Goal: Task Accomplishment & Management: Manage account settings

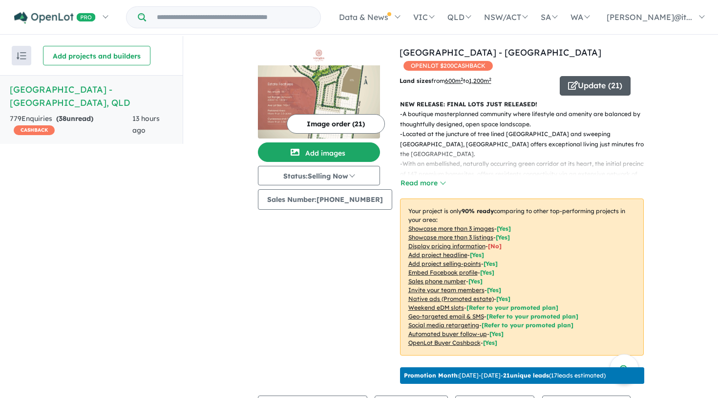
click at [597, 76] on button "Update ( 21 )" at bounding box center [594, 86] width 71 height 20
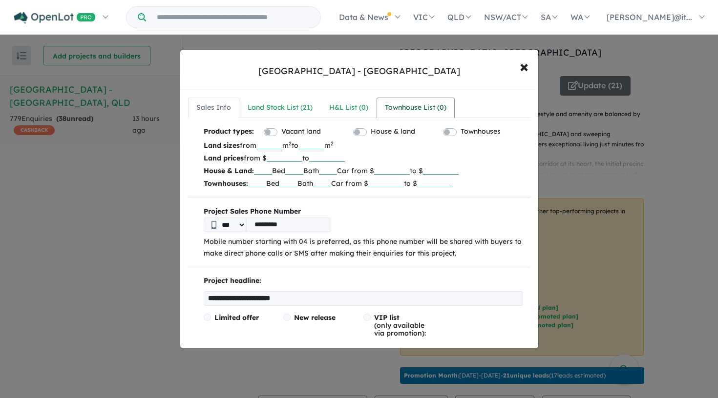
click at [424, 105] on div "Townhouse List ( 0 )" at bounding box center [416, 108] width 62 height 12
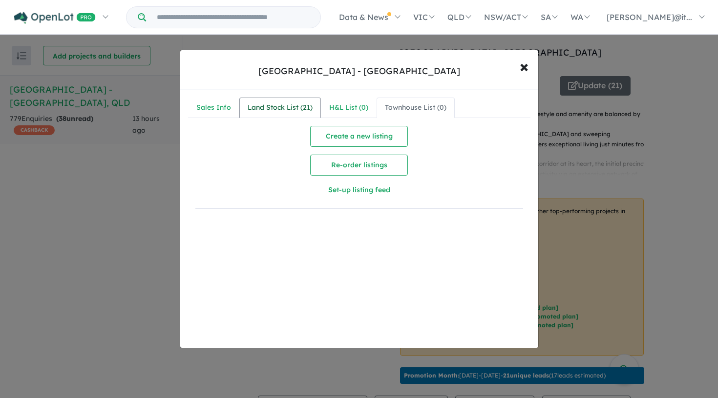
click at [276, 107] on div "Land Stock List ( 21 )" at bounding box center [279, 108] width 65 height 12
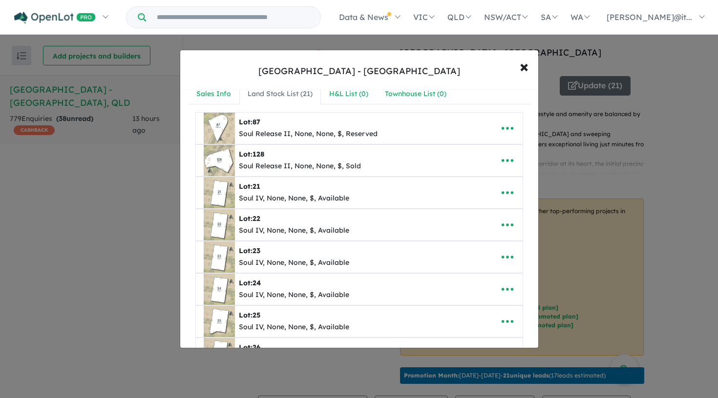
scroll to position [15, 0]
click at [509, 188] on icon "button" at bounding box center [507, 192] width 15 height 15
click at [487, 220] on link "Edit" at bounding box center [486, 216] width 72 height 22
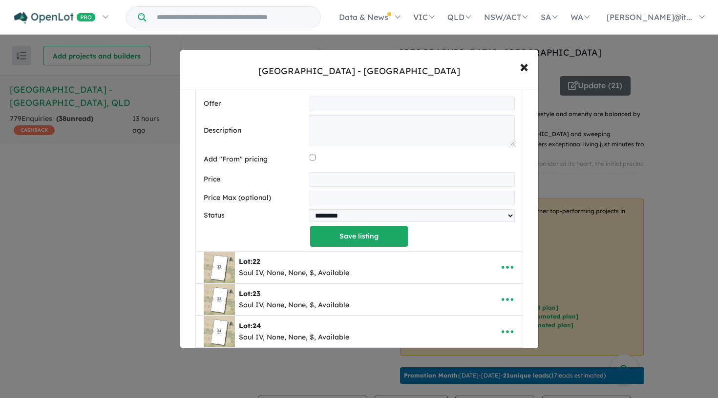
scroll to position [412, 0]
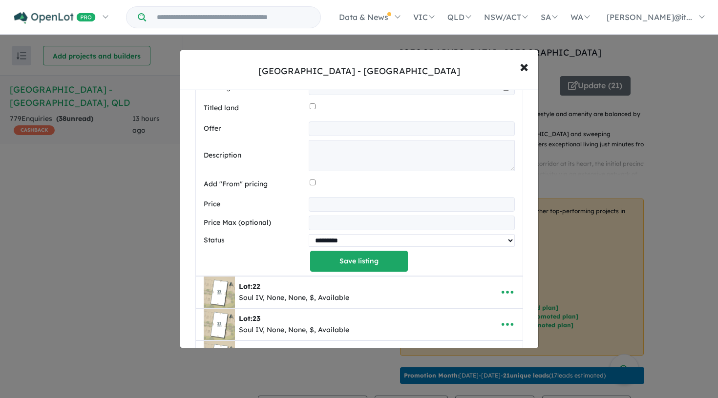
select select "********"
click at [333, 255] on button "Save listing" at bounding box center [359, 261] width 98 height 21
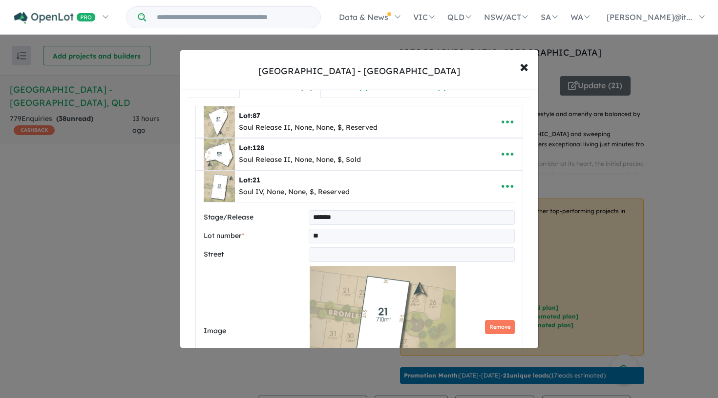
select select "********"
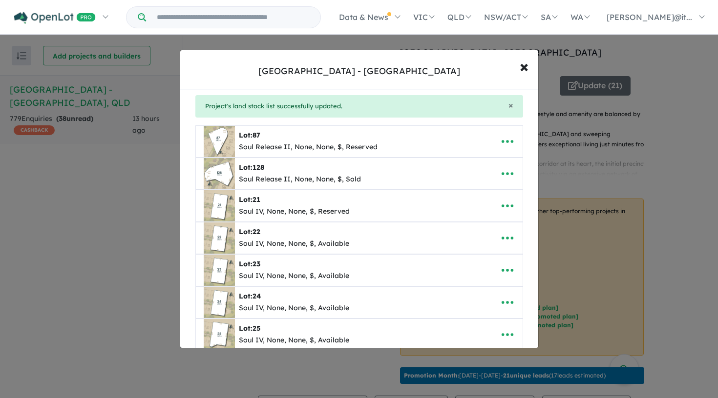
scroll to position [31, 0]
click at [506, 237] on icon "button" at bounding box center [507, 237] width 15 height 15
click at [481, 266] on link "Edit" at bounding box center [486, 262] width 72 height 22
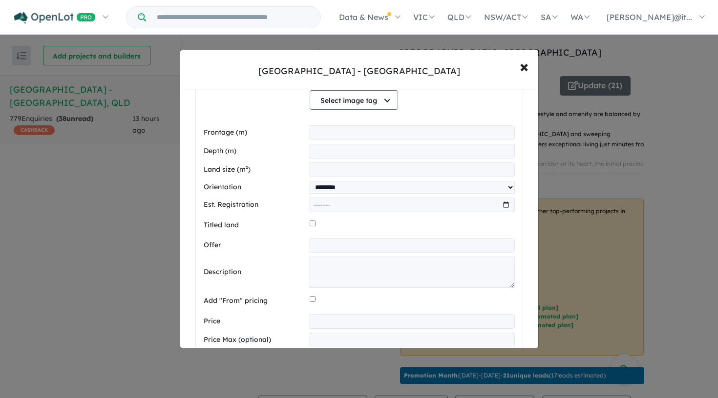
scroll to position [439, 0]
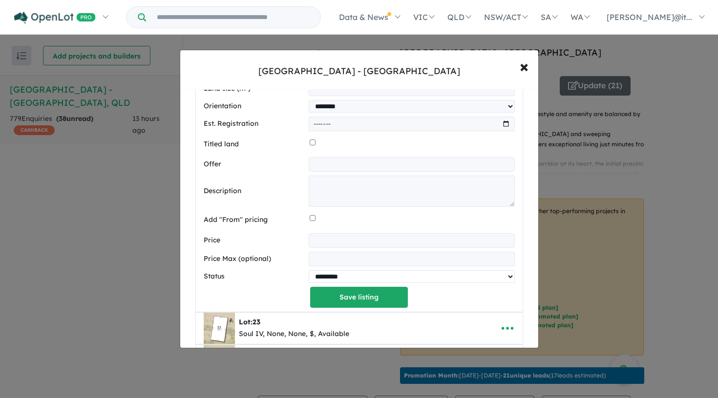
select select "********"
click at [354, 291] on button "Save listing" at bounding box center [359, 297] width 98 height 21
select select "********"
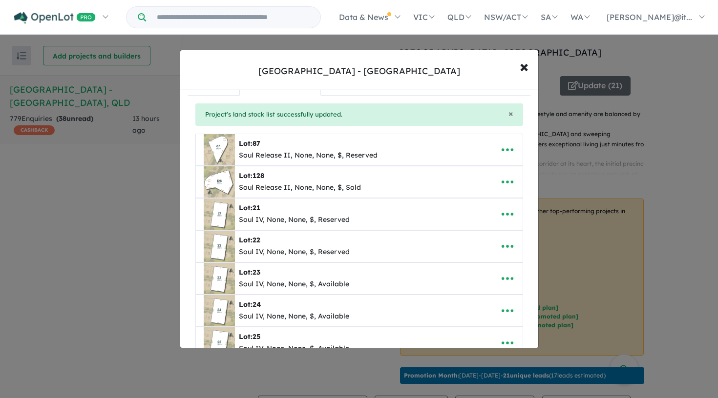
scroll to position [23, 0]
click at [502, 278] on icon "button" at bounding box center [507, 277] width 15 height 15
click at [482, 213] on link "Edit" at bounding box center [486, 210] width 72 height 22
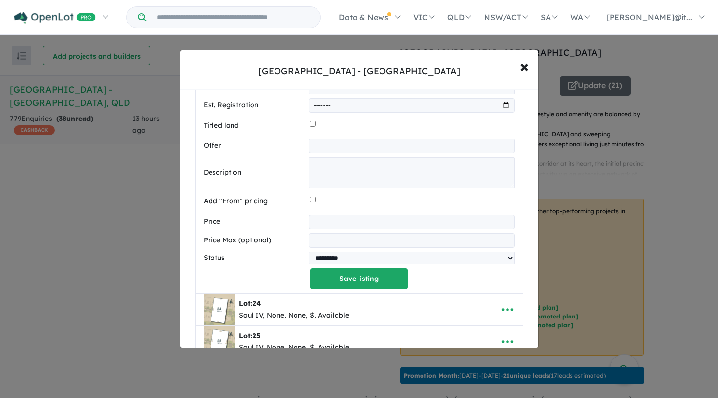
scroll to position [490, 0]
select select "********"
click at [357, 272] on button "Save listing" at bounding box center [359, 278] width 98 height 21
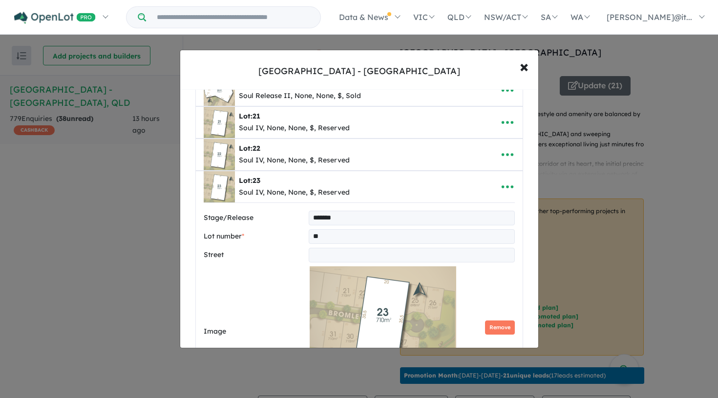
select select "********"
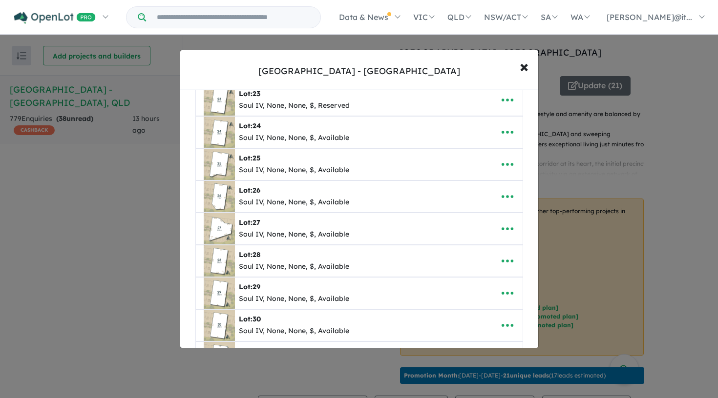
scroll to position [201, 0]
click at [507, 223] on icon "button" at bounding box center [507, 229] width 15 height 15
click at [480, 252] on link "Edit" at bounding box center [486, 254] width 72 height 22
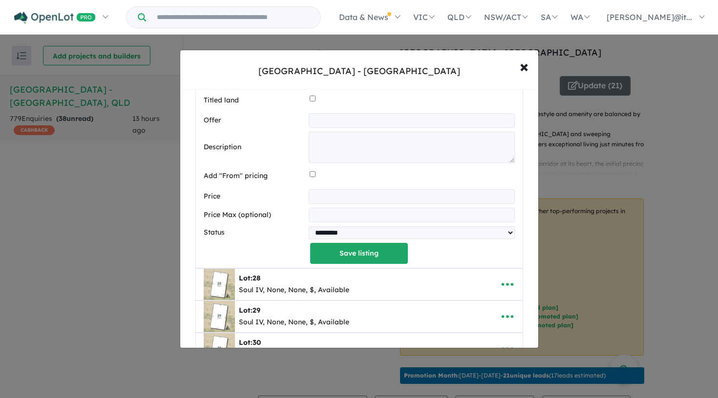
scroll to position [647, 0]
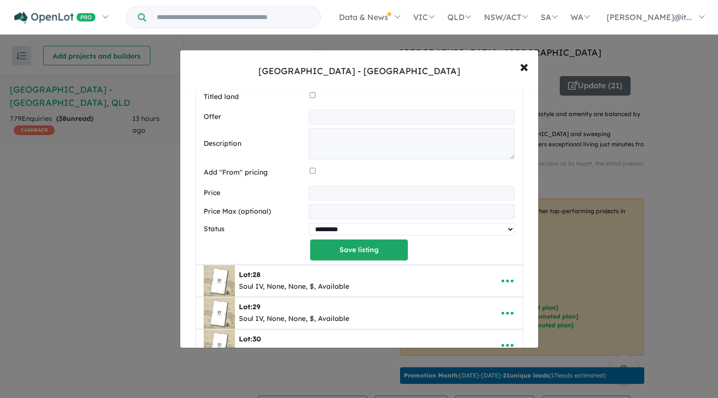
select select "********"
click at [380, 242] on button "Save listing" at bounding box center [359, 250] width 98 height 21
select select "********"
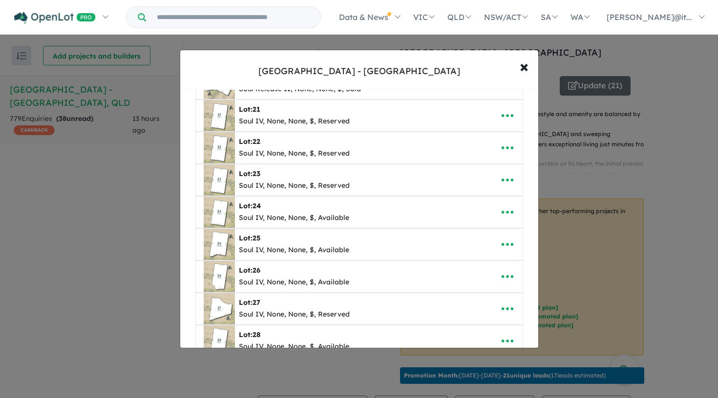
scroll to position [293, 0]
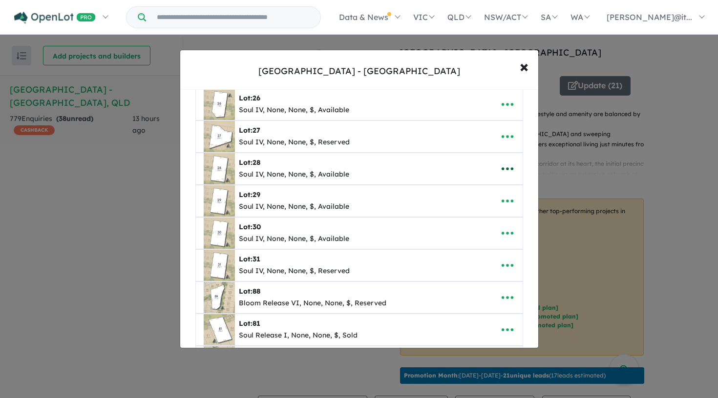
click at [506, 165] on icon "button" at bounding box center [507, 169] width 15 height 15
click at [491, 194] on link "Edit" at bounding box center [486, 193] width 72 height 22
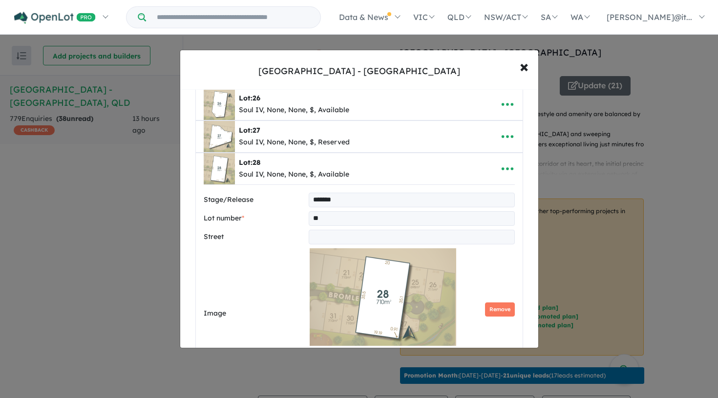
scroll to position [667, 0]
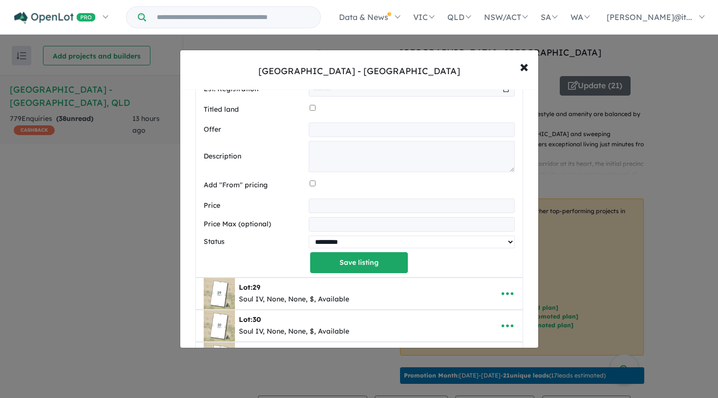
select select "********"
click at [354, 255] on button "Save listing" at bounding box center [359, 262] width 98 height 21
select select "********"
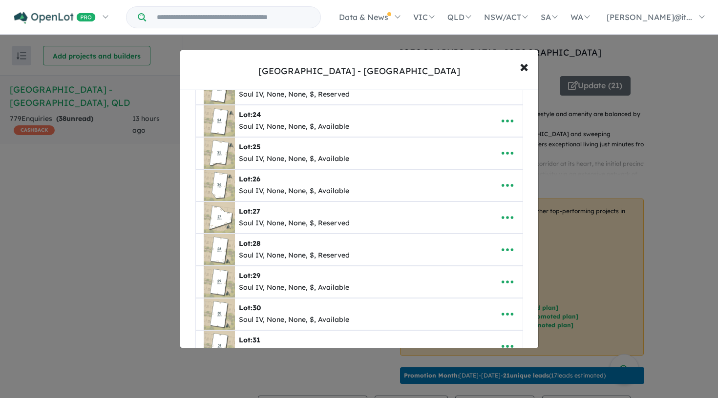
scroll to position [213, 0]
click at [505, 278] on icon "button" at bounding box center [507, 281] width 15 height 15
click at [477, 206] on link "Edit" at bounding box center [486, 213] width 72 height 22
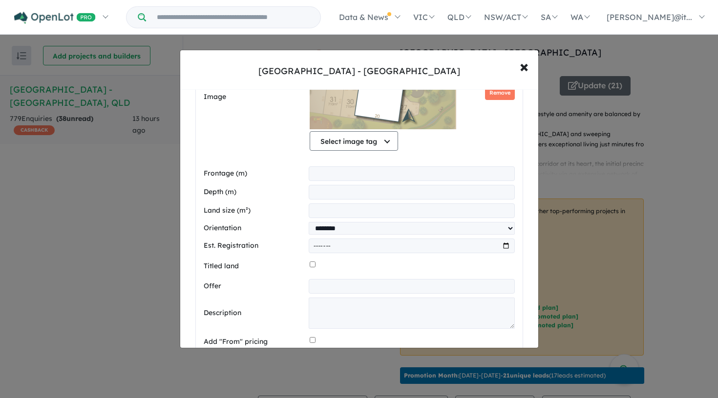
scroll to position [652, 0]
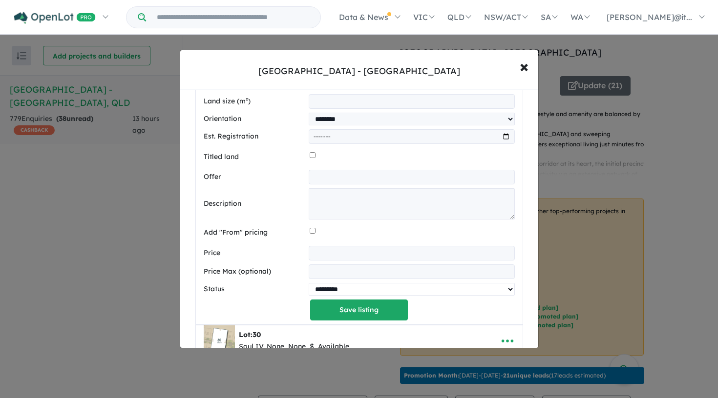
select select "****"
click at [348, 305] on button "Save listing" at bounding box center [359, 310] width 98 height 21
select select "****"
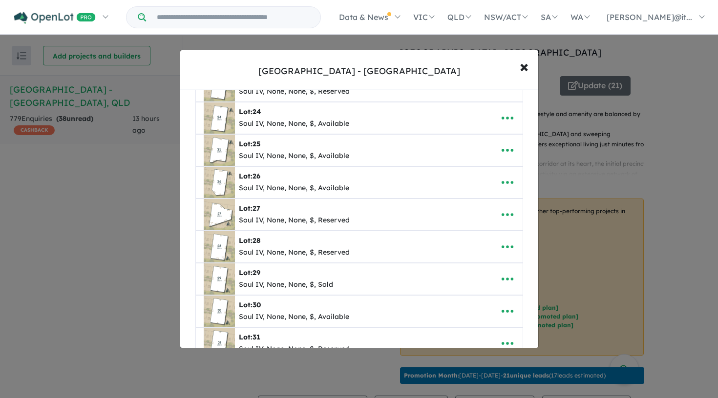
scroll to position [258, 0]
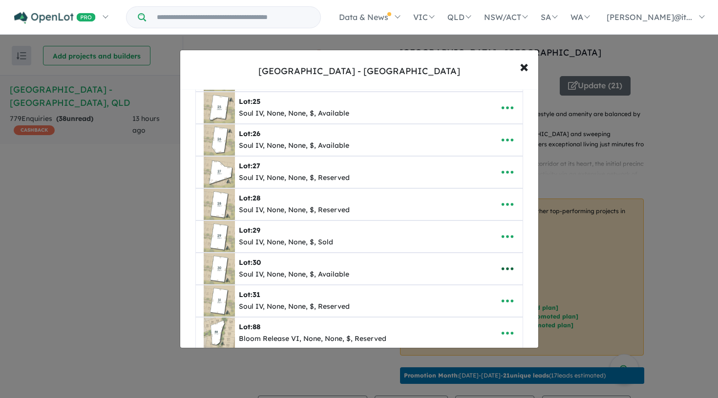
click at [504, 268] on icon "button" at bounding box center [507, 268] width 12 height 3
click at [469, 198] on link "Edit" at bounding box center [486, 201] width 72 height 22
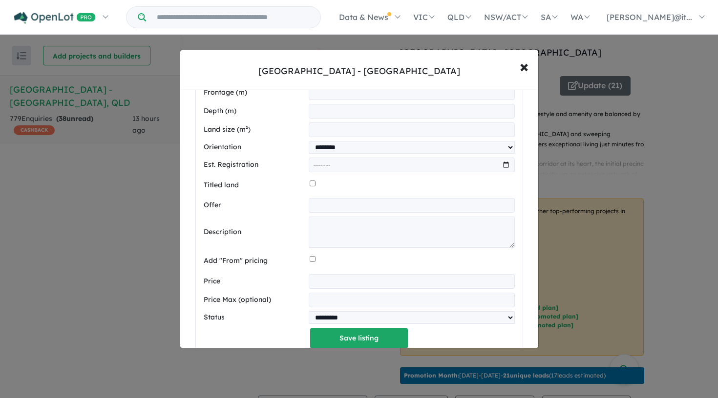
scroll to position [690, 0]
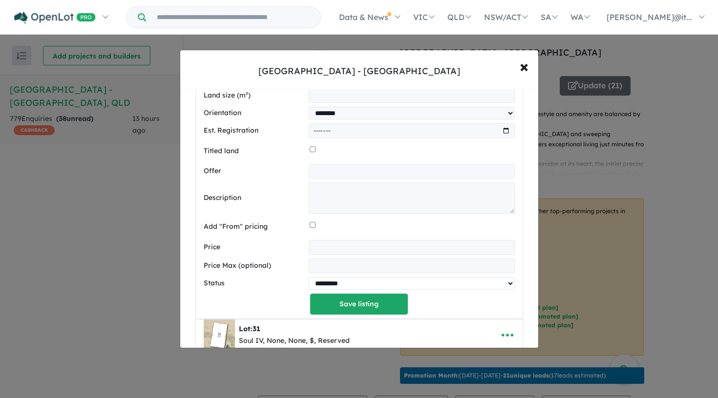
select select "****"
click at [347, 298] on button "Save listing" at bounding box center [359, 304] width 98 height 21
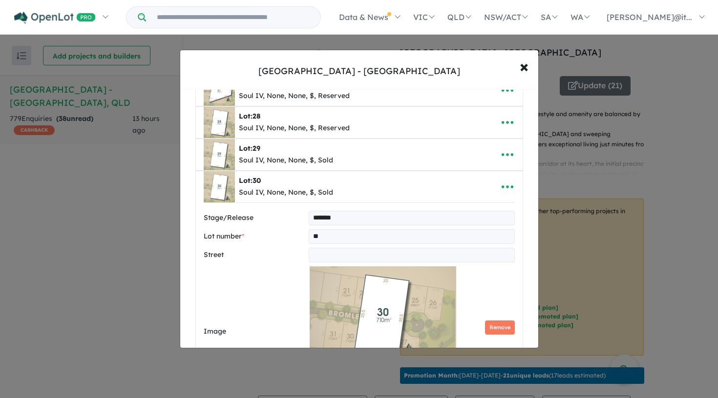
select select "****"
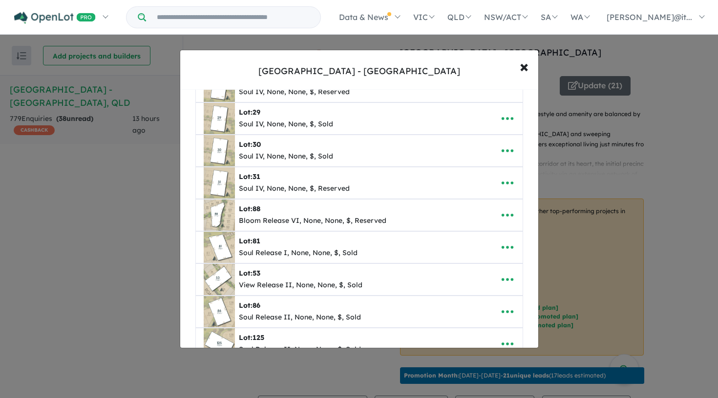
scroll to position [375, 0]
click at [507, 180] on icon "button" at bounding box center [507, 183] width 15 height 15
click at [482, 201] on link "Edit" at bounding box center [486, 208] width 72 height 22
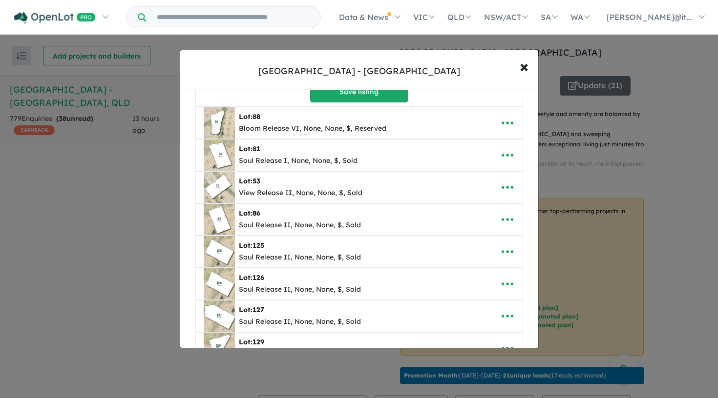
scroll to position [874, 0]
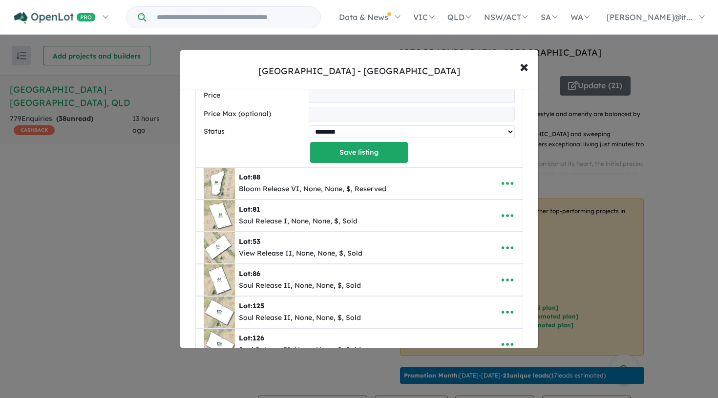
select select "****"
click at [348, 142] on button "Save listing" at bounding box center [359, 152] width 98 height 21
select select "****"
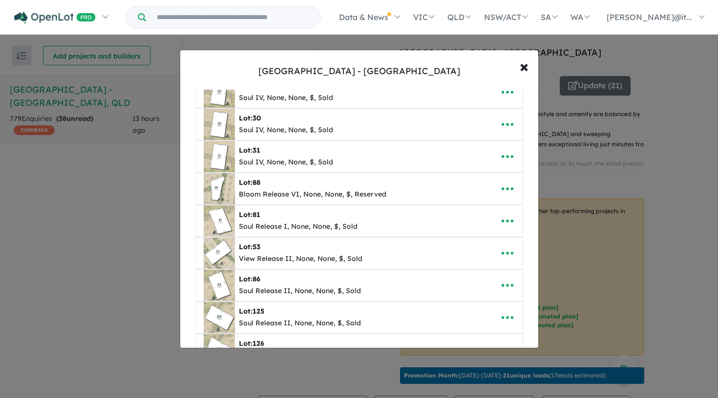
scroll to position [396, 0]
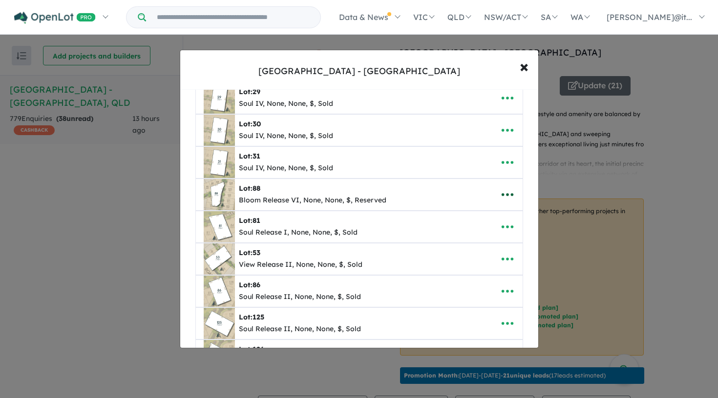
click at [509, 194] on icon "button" at bounding box center [507, 194] width 12 height 3
click at [489, 212] on link "Edit" at bounding box center [486, 219] width 72 height 22
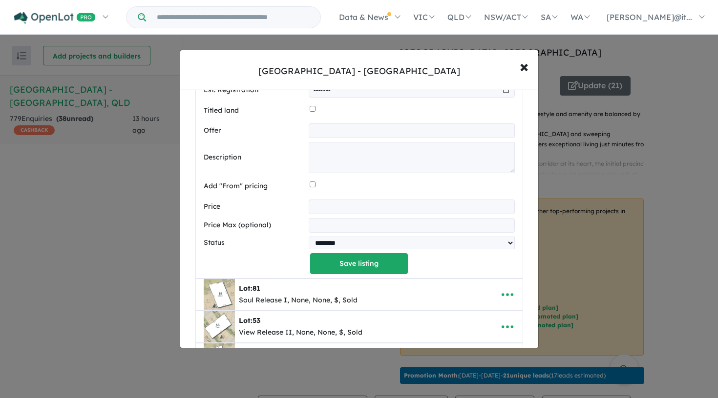
scroll to position [781, 0]
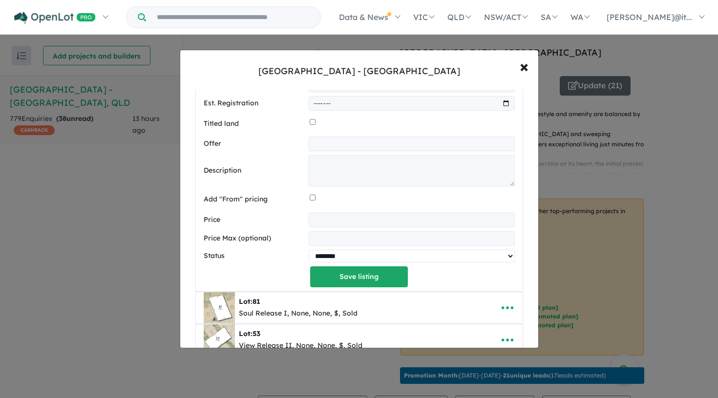
select select "****"
click at [342, 272] on button "Save listing" at bounding box center [359, 277] width 98 height 21
select select "****"
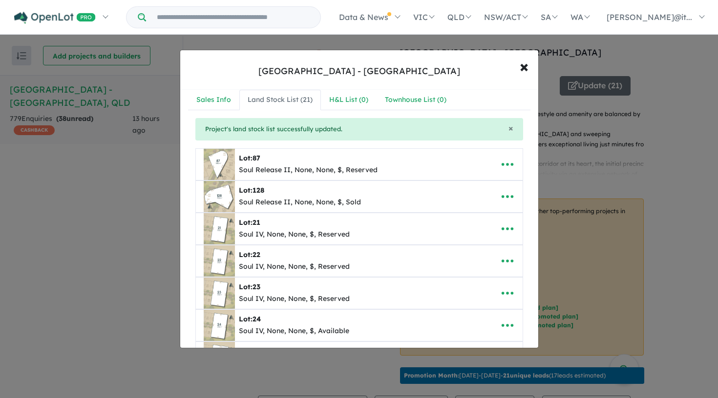
scroll to position [6, 0]
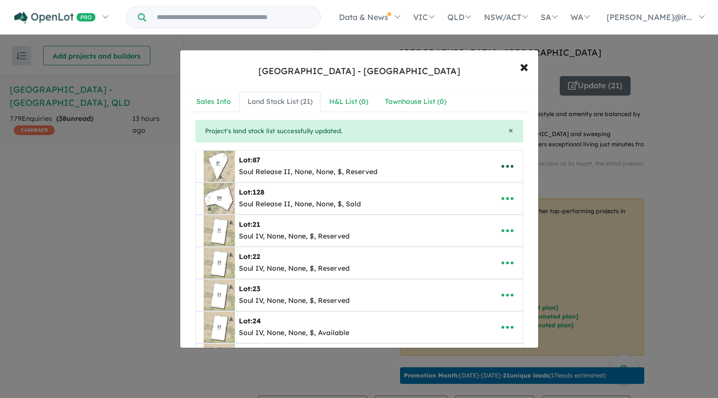
click at [500, 171] on icon "button" at bounding box center [507, 166] width 15 height 15
click at [472, 188] on link "Edit" at bounding box center [486, 191] width 72 height 22
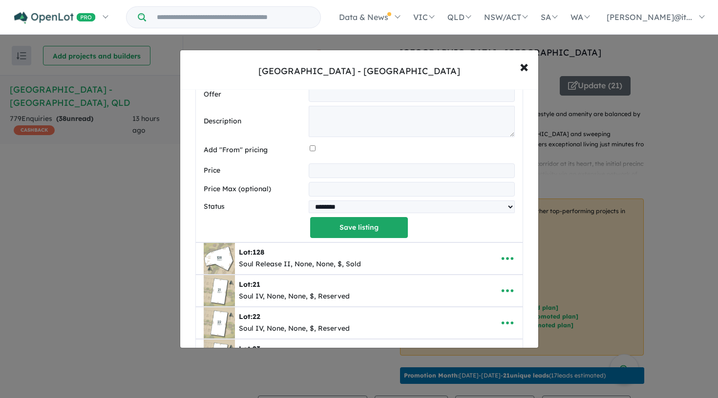
scroll to position [339, 0]
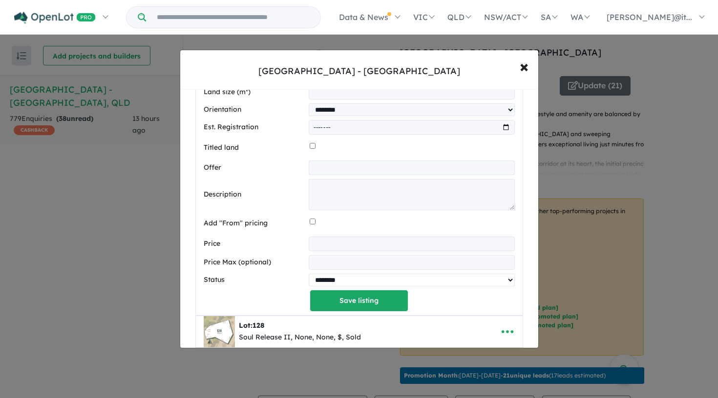
select select "****"
click at [355, 290] on button "Save listing" at bounding box center [359, 300] width 98 height 21
select select "****"
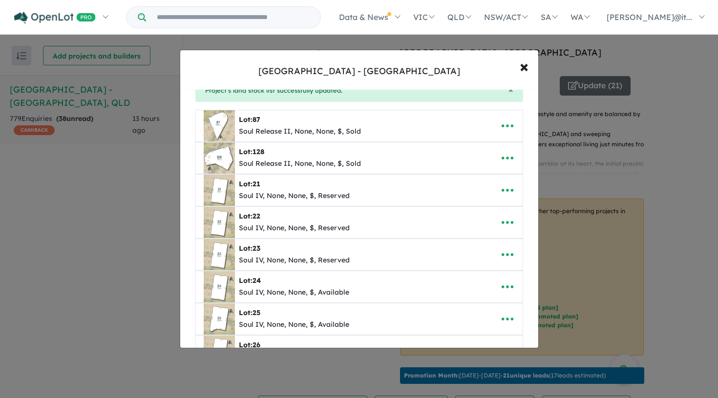
scroll to position [52, 0]
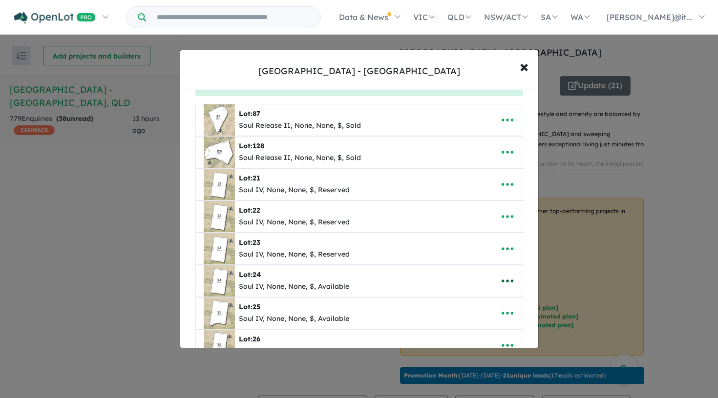
drag, startPoint x: 511, startPoint y: 118, endPoint x: 493, endPoint y: 282, distance: 165.0
drag, startPoint x: 502, startPoint y: 121, endPoint x: 497, endPoint y: 216, distance: 94.8
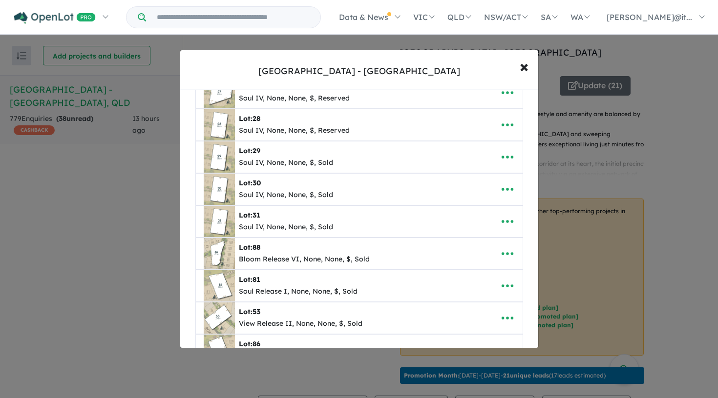
scroll to position [340, 0]
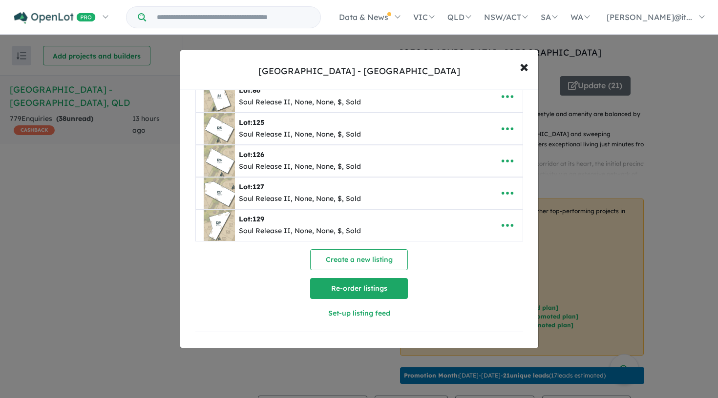
click at [359, 278] on button "Re-order listings" at bounding box center [359, 288] width 98 height 21
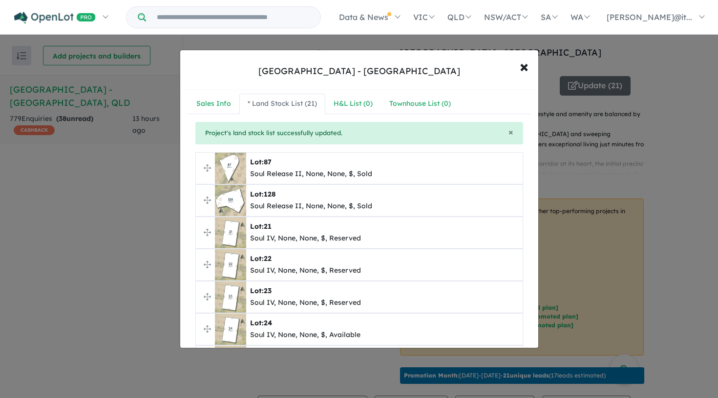
scroll to position [3, 0]
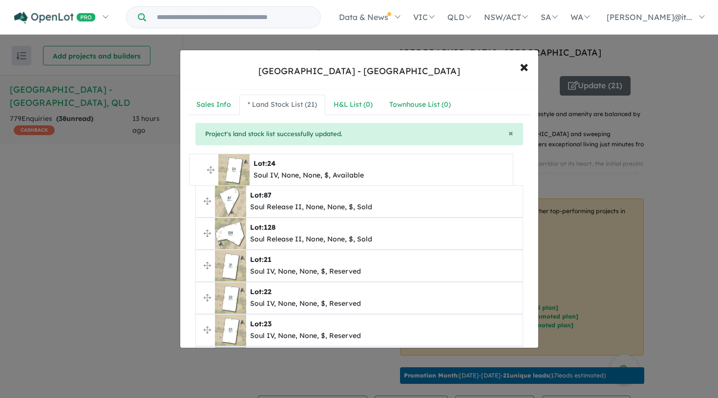
drag, startPoint x: 206, startPoint y: 328, endPoint x: 200, endPoint y: 164, distance: 163.6
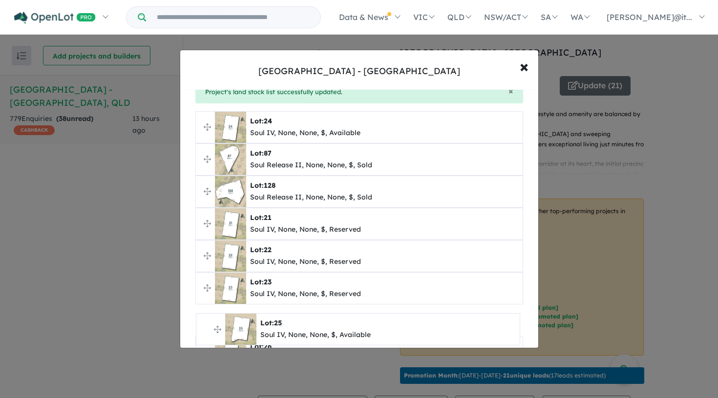
scroll to position [46, 0]
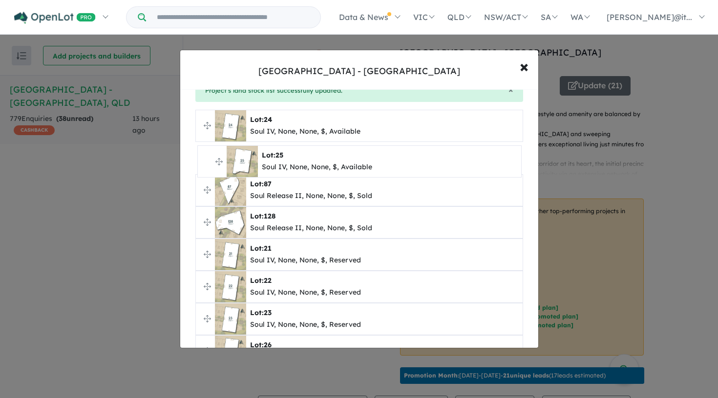
drag, startPoint x: 204, startPoint y: 338, endPoint x: 205, endPoint y: 159, distance: 178.7
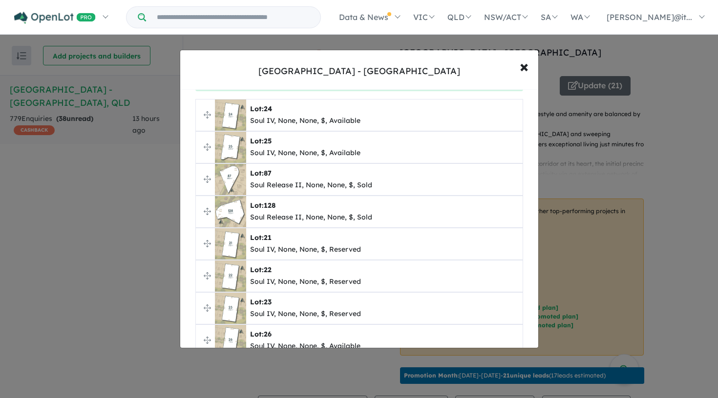
scroll to position [65, 0]
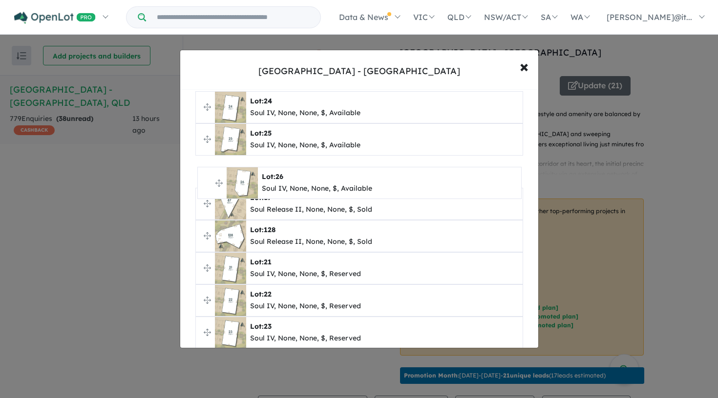
drag, startPoint x: 207, startPoint y: 333, endPoint x: 209, endPoint y: 179, distance: 153.8
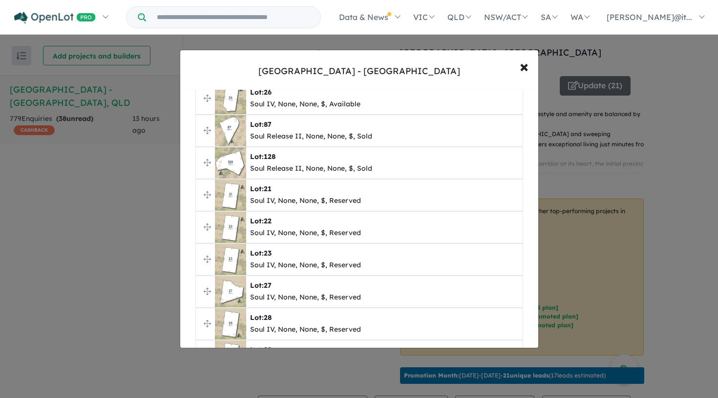
scroll to position [144, 0]
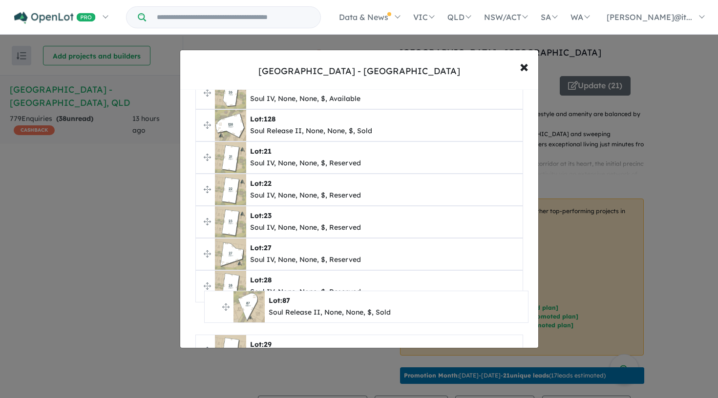
drag, startPoint x: 208, startPoint y: 125, endPoint x: 217, endPoint y: 308, distance: 183.3
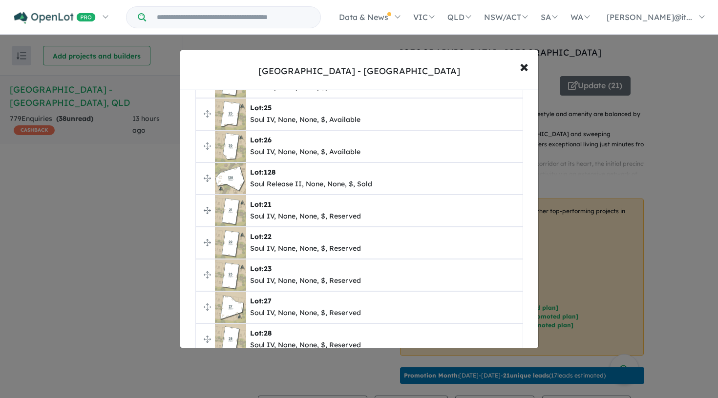
scroll to position [16, 0]
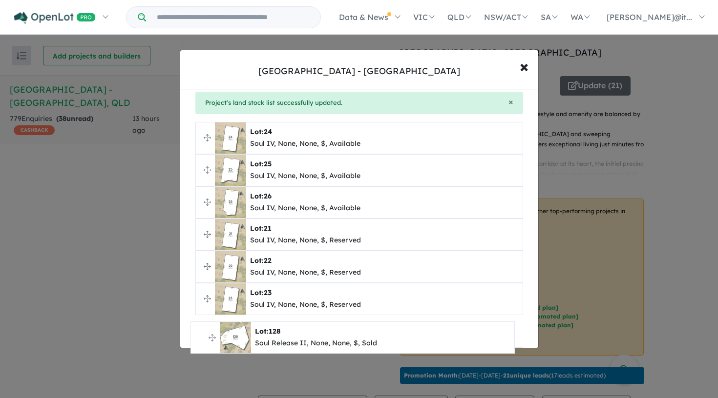
drag, startPoint x: 207, startPoint y: 250, endPoint x: 203, endPoint y: 341, distance: 90.4
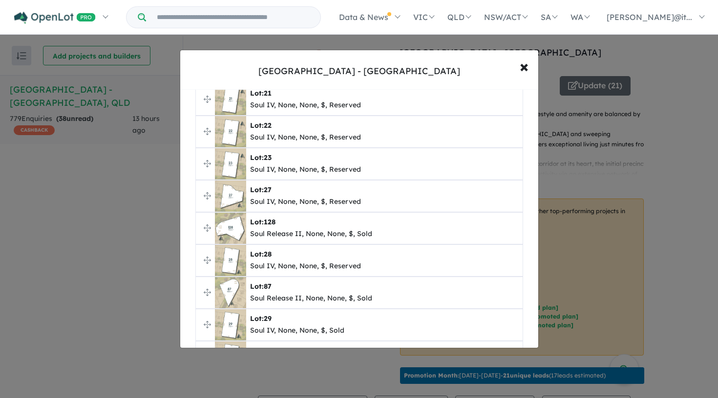
scroll to position [171, 0]
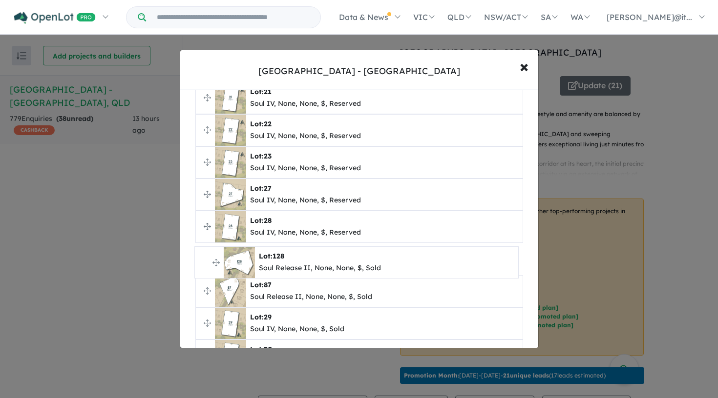
drag, startPoint x: 206, startPoint y: 227, endPoint x: 205, endPoint y: 267, distance: 40.5
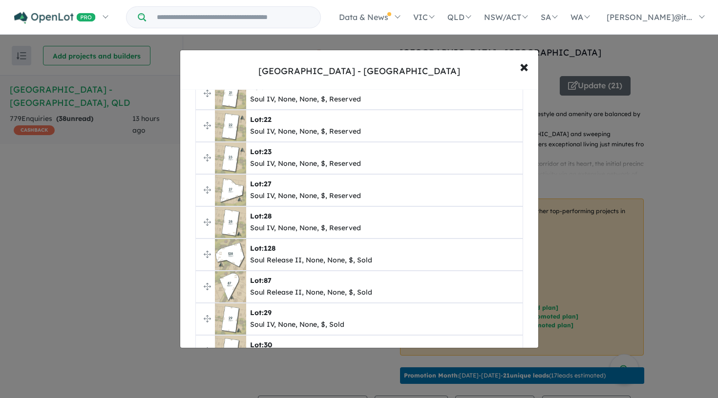
scroll to position [227, 0]
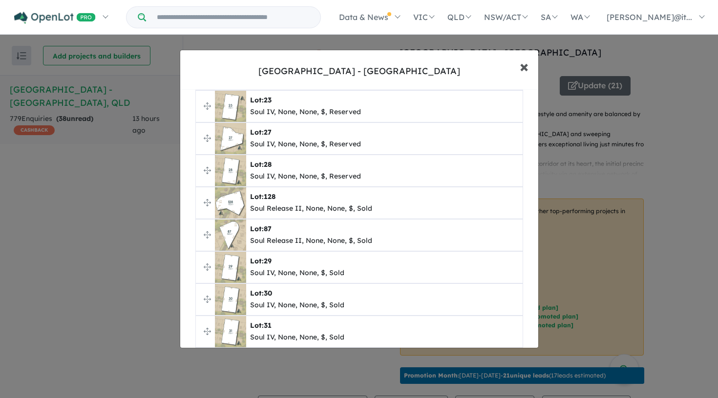
click at [518, 65] on button "× Close" at bounding box center [524, 66] width 28 height 26
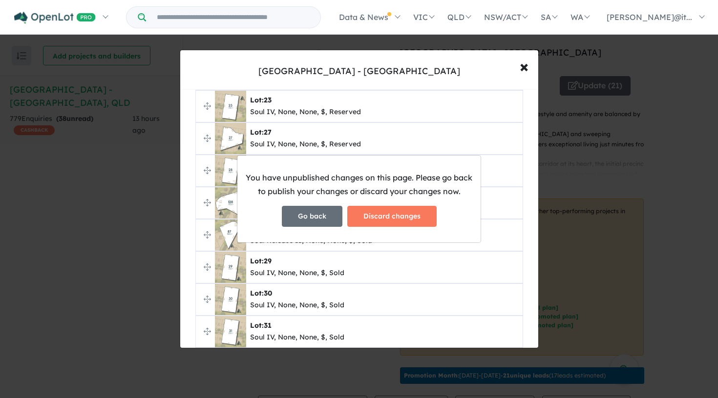
click at [316, 207] on button "Go back" at bounding box center [312, 216] width 61 height 21
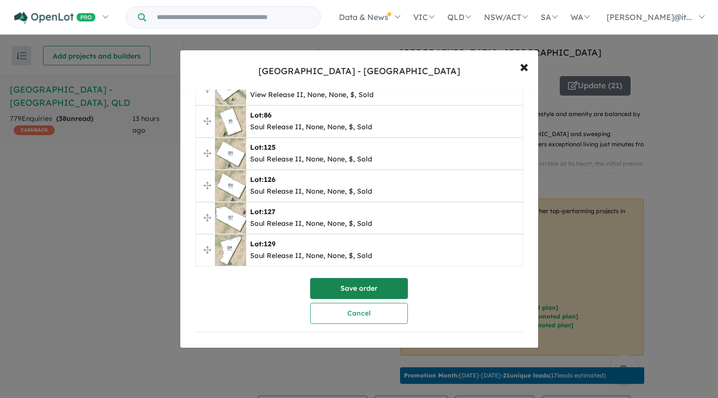
scroll to position [570, 0]
click at [333, 278] on button "Save order" at bounding box center [359, 288] width 98 height 21
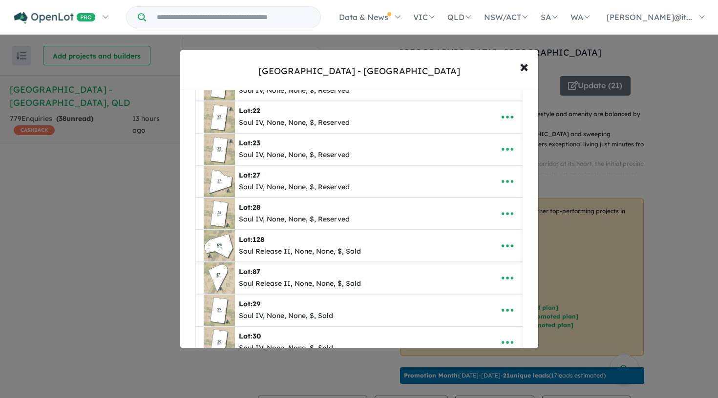
scroll to position [337, 0]
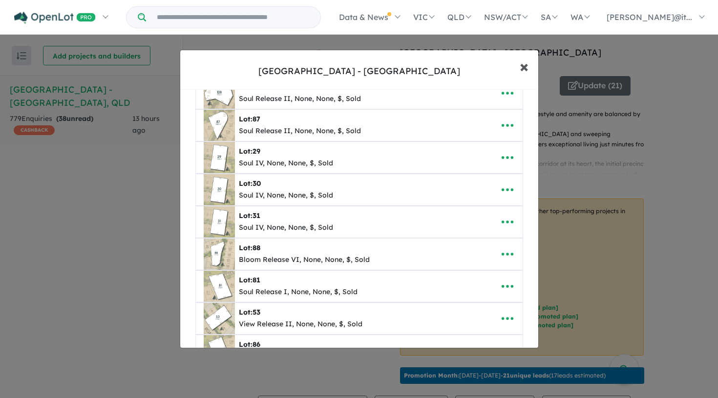
click at [520, 68] on span "×" at bounding box center [523, 66] width 9 height 21
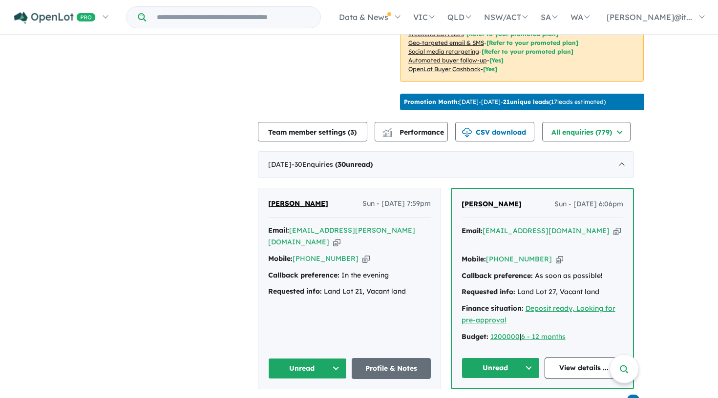
scroll to position [314, 0]
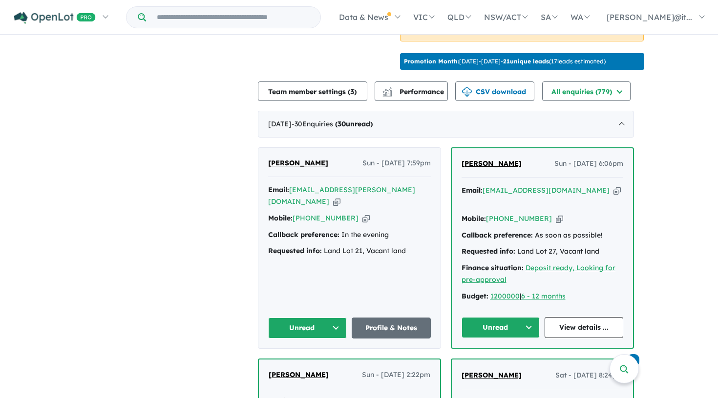
click at [317, 318] on button "Unread" at bounding box center [307, 328] width 79 height 21
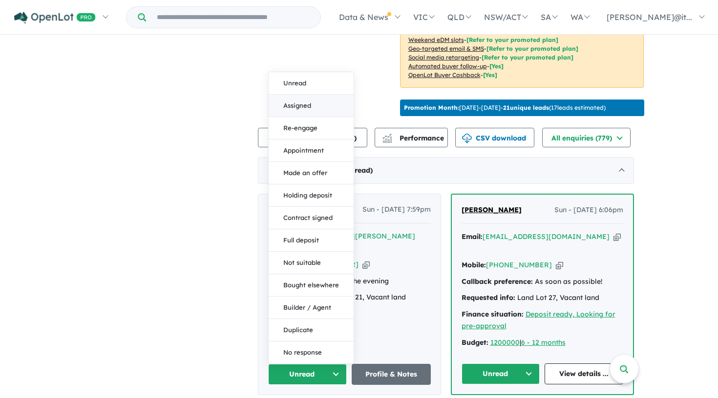
click at [306, 99] on button "Assigned" at bounding box center [310, 106] width 85 height 22
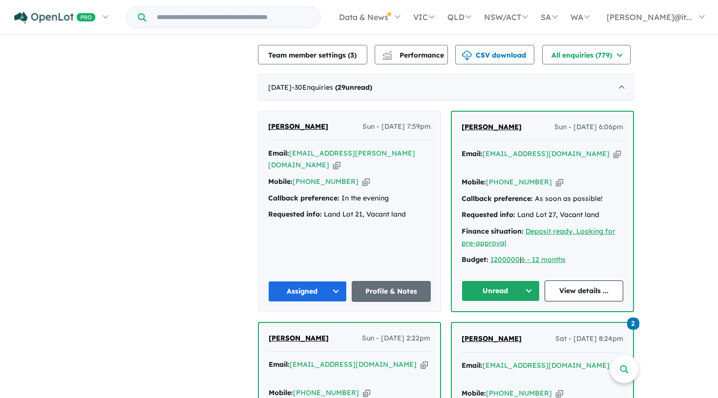
scroll to position [350, 0]
click at [520, 288] on button "Unread" at bounding box center [500, 291] width 79 height 21
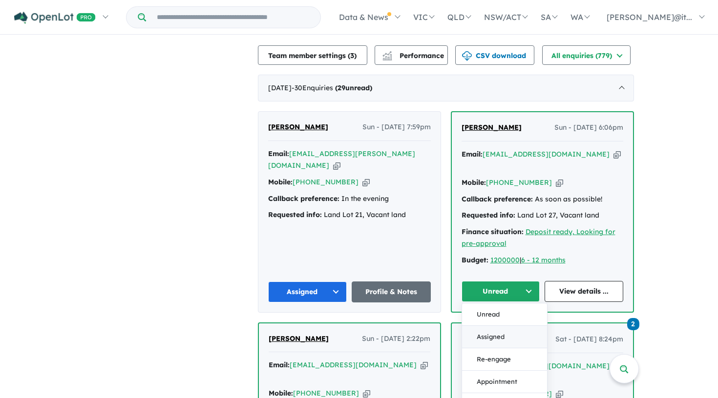
click at [490, 327] on button "Assigned" at bounding box center [504, 337] width 85 height 22
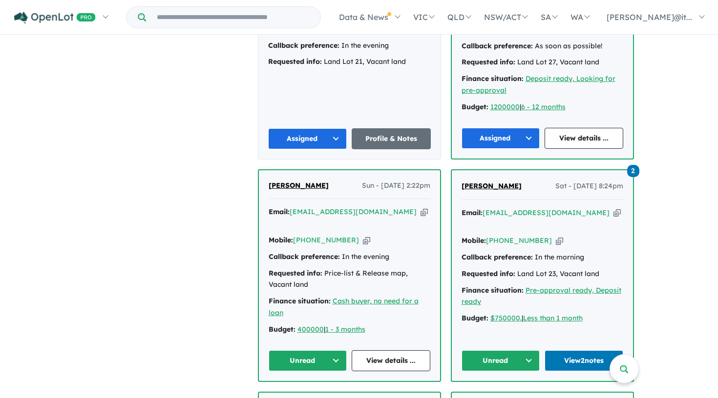
scroll to position [518, 0]
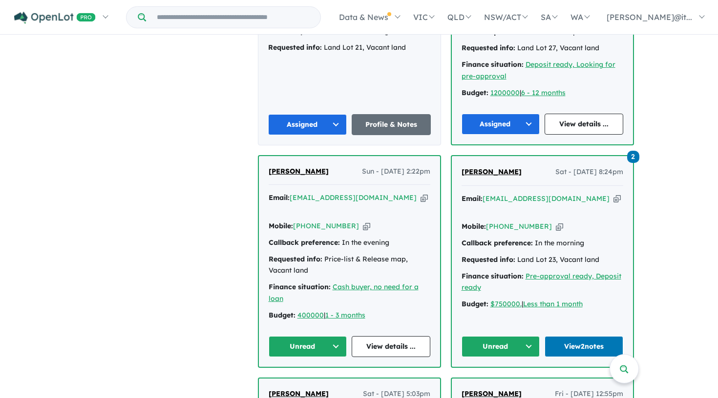
click at [304, 336] on button "Unread" at bounding box center [307, 346] width 79 height 21
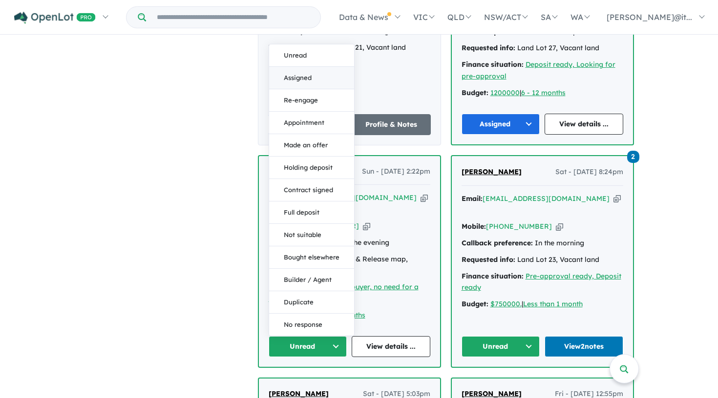
click at [300, 67] on button "Assigned" at bounding box center [311, 78] width 85 height 22
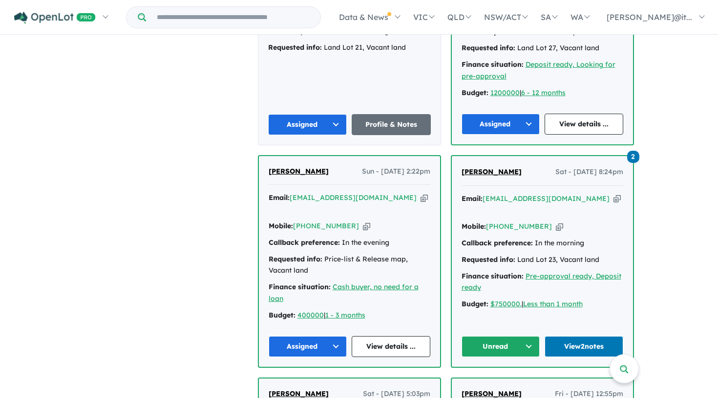
click at [495, 336] on button "Unread" at bounding box center [500, 346] width 79 height 21
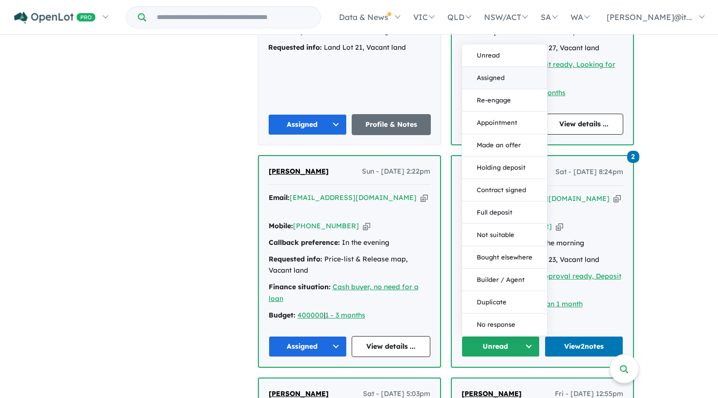
click at [498, 67] on button "Assigned" at bounding box center [504, 78] width 85 height 22
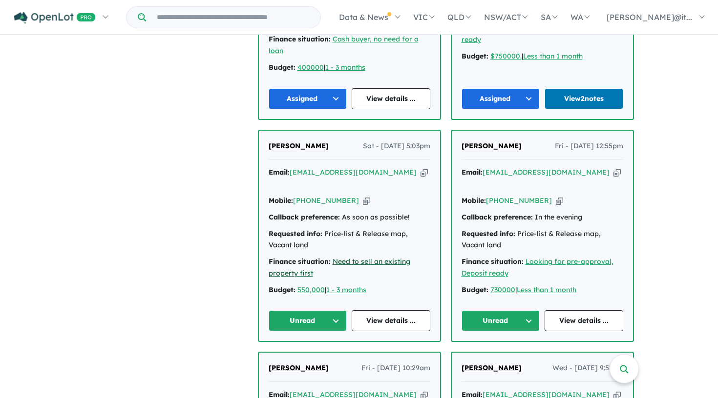
scroll to position [830, 0]
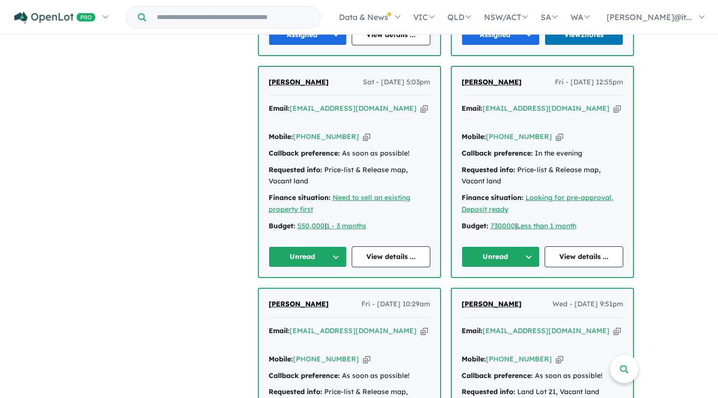
click at [306, 246] on button "Unread" at bounding box center [307, 256] width 79 height 21
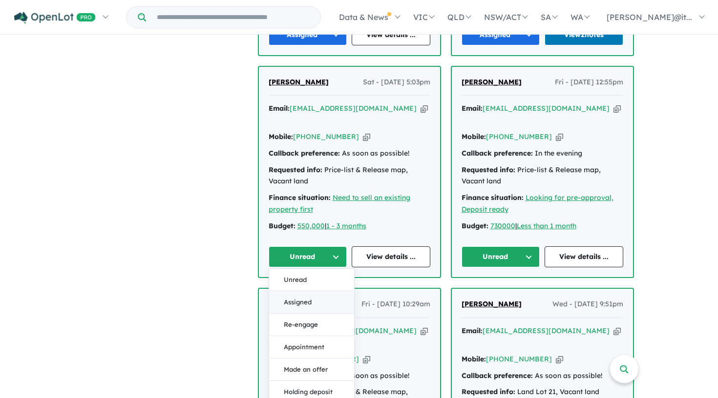
click at [304, 291] on button "Assigned" at bounding box center [311, 302] width 85 height 22
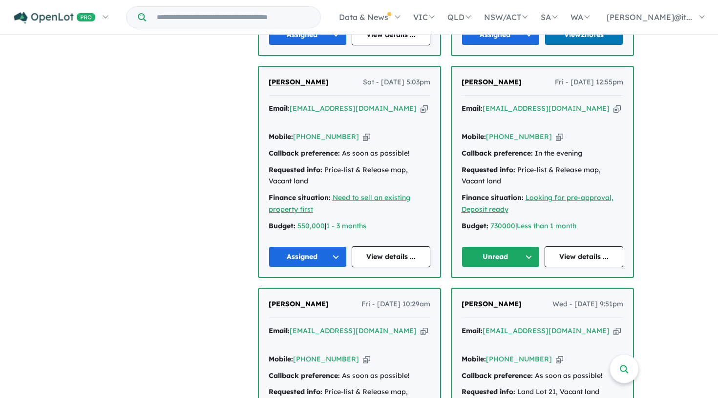
click at [513, 246] on button "Unread" at bounding box center [500, 256] width 79 height 21
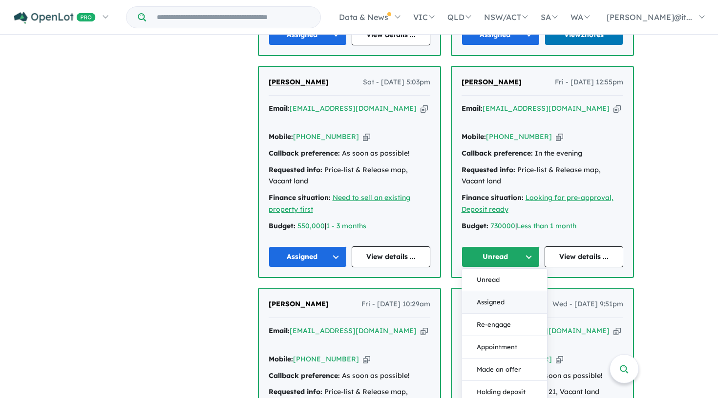
click at [501, 291] on button "Assigned" at bounding box center [504, 302] width 85 height 22
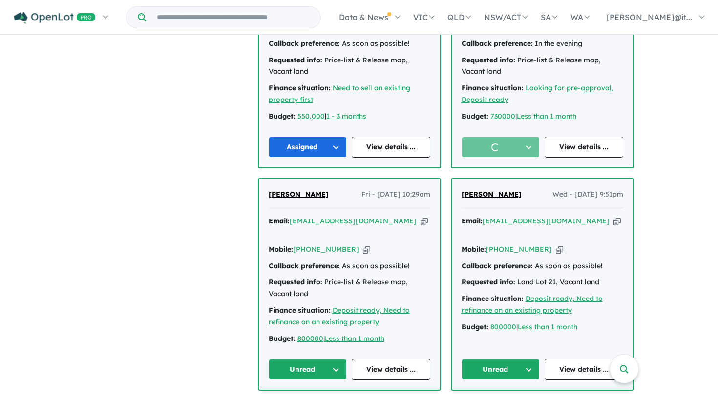
scroll to position [950, 0]
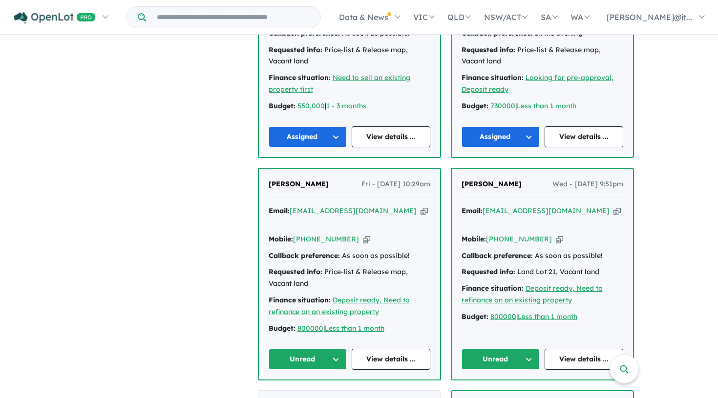
click at [320, 349] on button "Unread" at bounding box center [307, 359] width 79 height 21
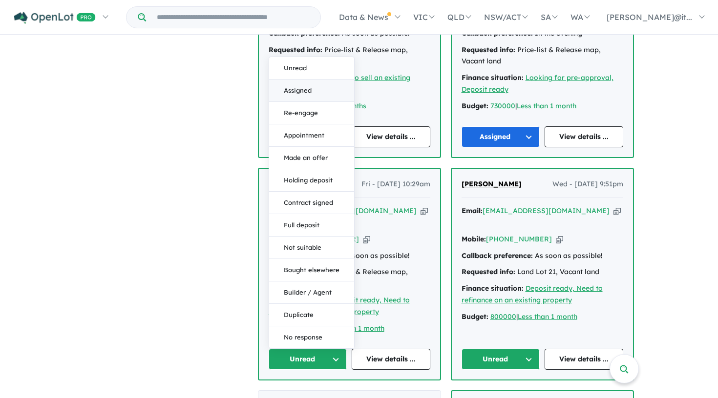
click at [315, 80] on button "Assigned" at bounding box center [311, 91] width 85 height 22
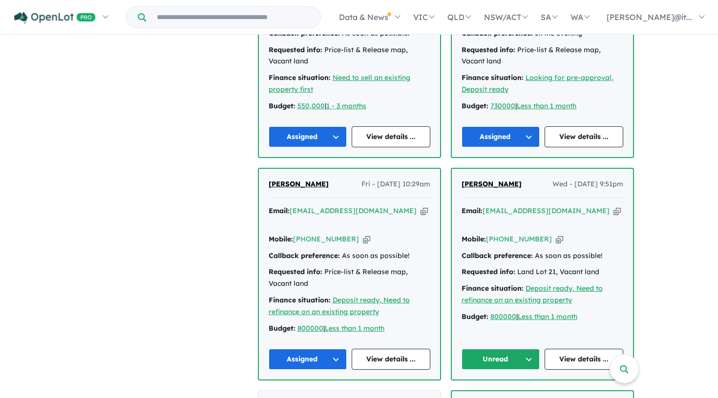
click at [507, 349] on button "Unread" at bounding box center [500, 359] width 79 height 21
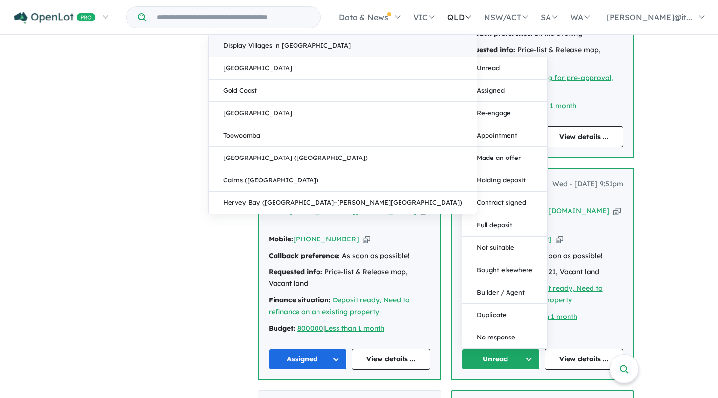
click at [476, 39] on link "Display Villages in [GEOGRAPHIC_DATA]" at bounding box center [342, 46] width 268 height 22
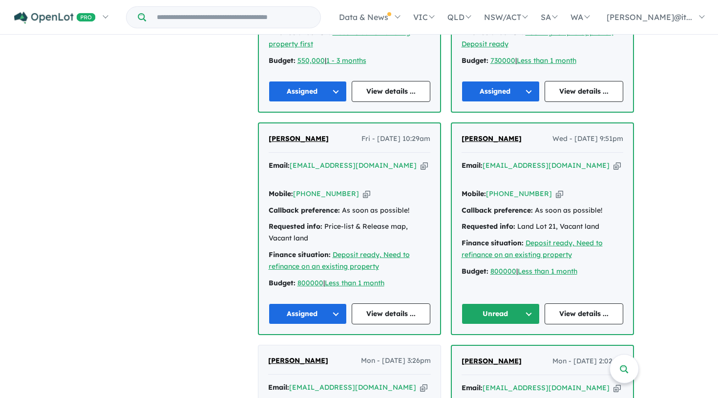
scroll to position [1006, 0]
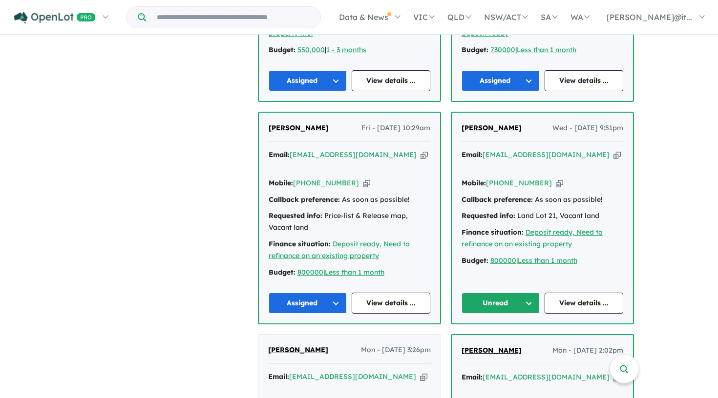
click at [508, 293] on button "Unread" at bounding box center [500, 303] width 79 height 21
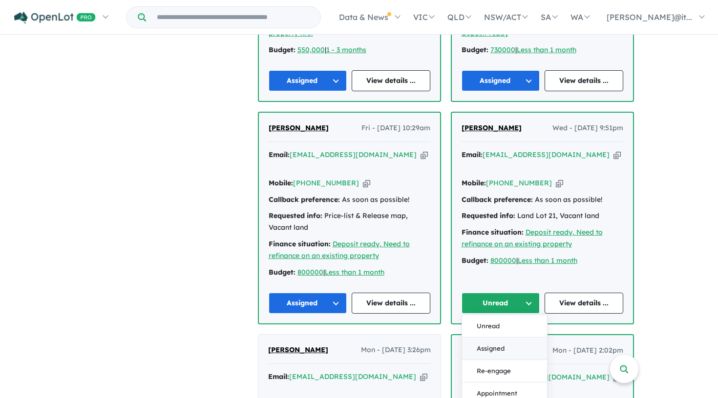
click at [498, 338] on button "Assigned" at bounding box center [504, 349] width 85 height 22
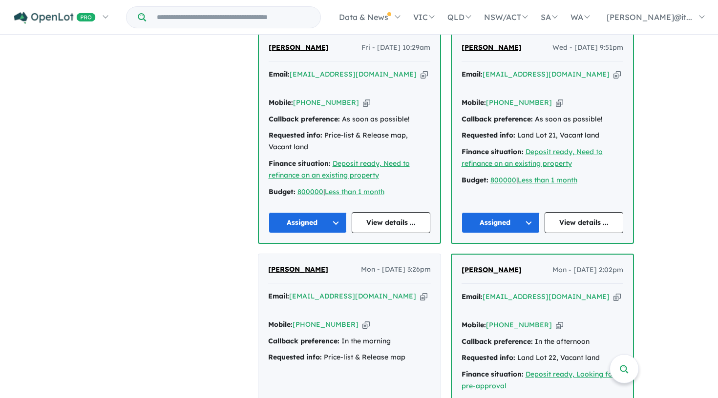
scroll to position [1158, 0]
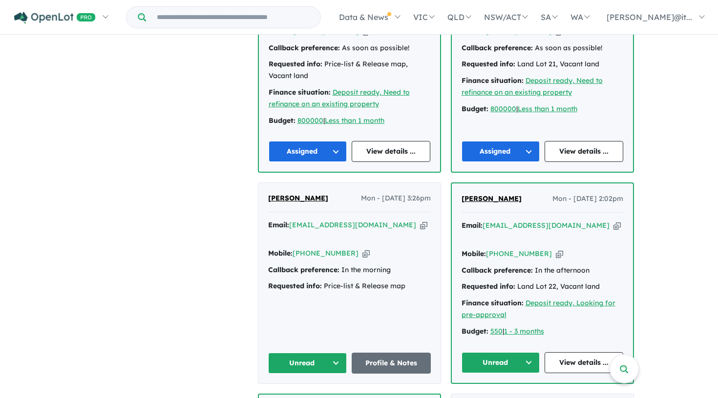
click at [312, 353] on button "Unread" at bounding box center [307, 363] width 79 height 21
click at [505, 352] on button "Unread" at bounding box center [500, 362] width 79 height 21
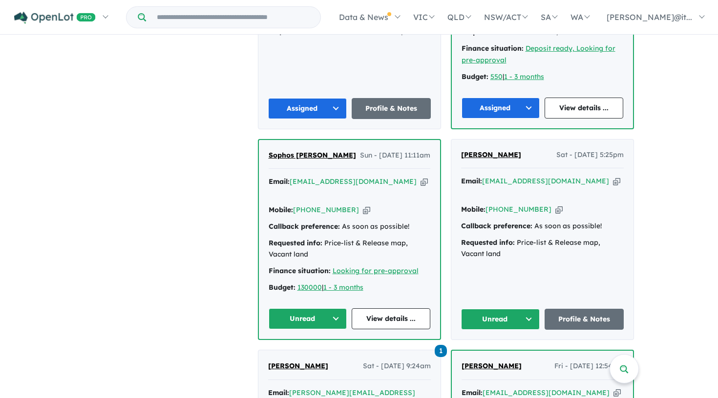
scroll to position [1470, 0]
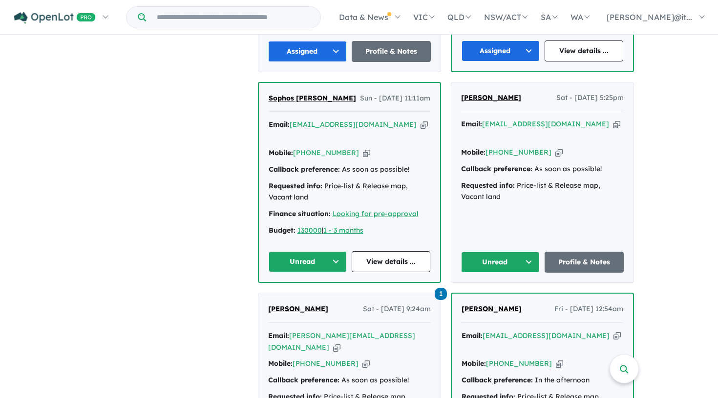
click at [309, 251] on button "Unread" at bounding box center [307, 261] width 79 height 21
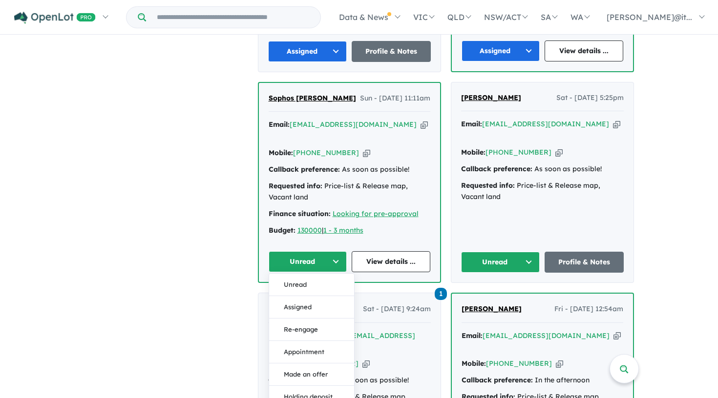
click at [305, 296] on button "Assigned" at bounding box center [311, 307] width 85 height 22
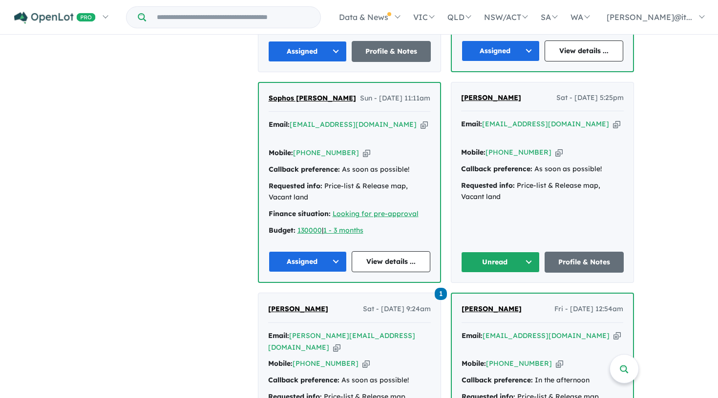
click at [498, 252] on button "Unread" at bounding box center [500, 262] width 79 height 21
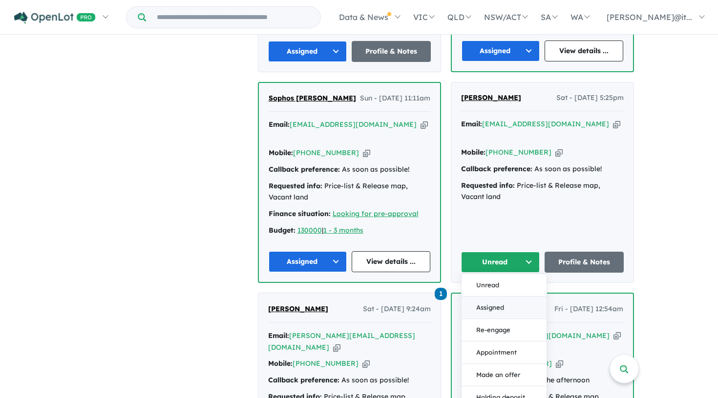
click at [485, 297] on button "Assigned" at bounding box center [503, 308] width 85 height 22
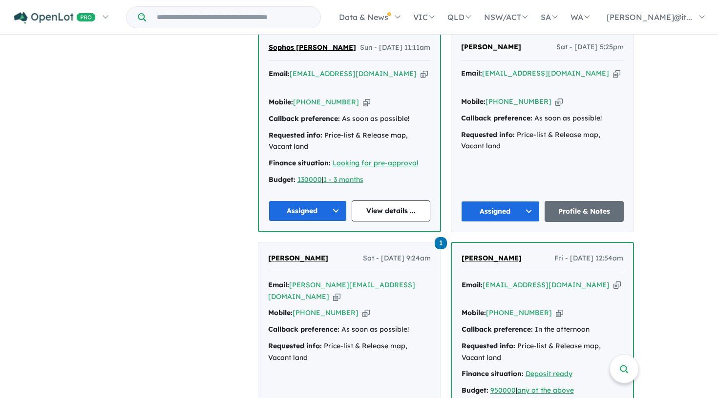
scroll to position [1539, 0]
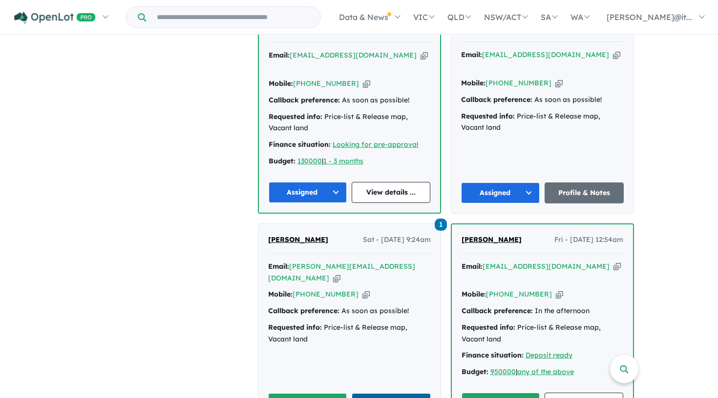
click at [393, 393] on link "View 1 notes" at bounding box center [390, 403] width 79 height 21
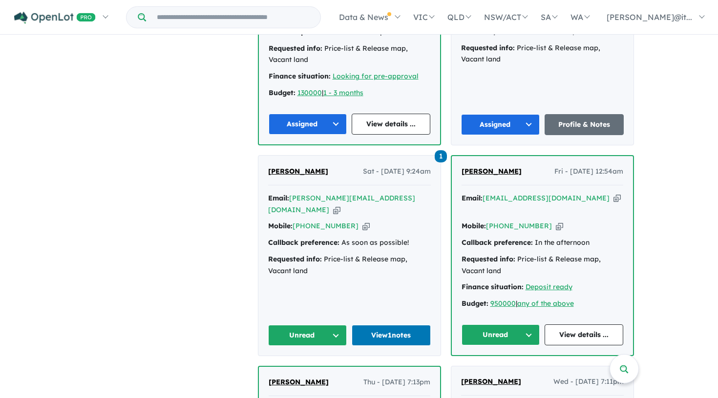
scroll to position [1608, 0]
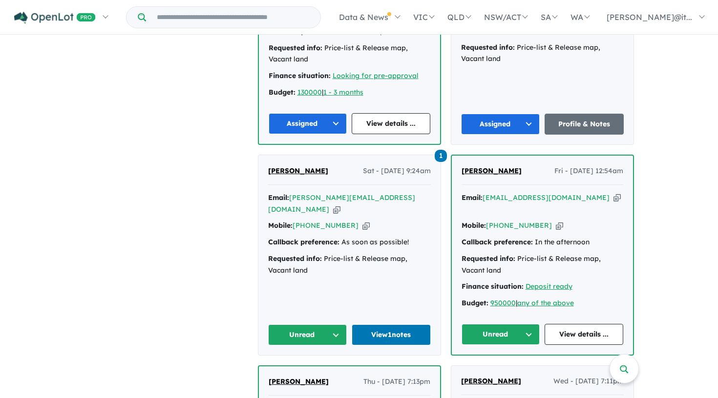
click at [318, 325] on button "Unread" at bounding box center [307, 335] width 79 height 21
click at [303, 369] on button "Assigned" at bounding box center [310, 380] width 85 height 22
click at [521, 224] on div "[PERSON_NAME] Fri - [DATE] 12:54am Email: [EMAIL_ADDRESS][DOMAIN_NAME] Copied! …" at bounding box center [541, 255] width 181 height 199
click at [515, 324] on button "Unread" at bounding box center [500, 334] width 79 height 21
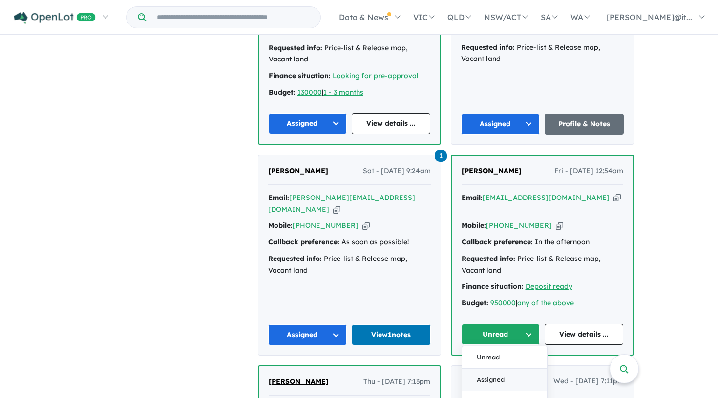
click at [495, 369] on button "Assigned" at bounding box center [504, 380] width 85 height 22
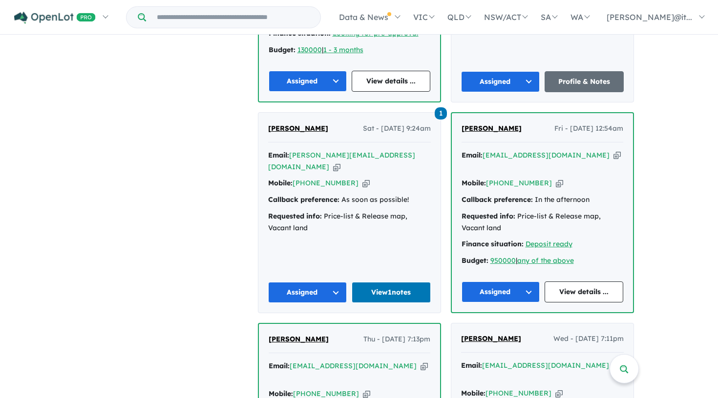
scroll to position [1766, 0]
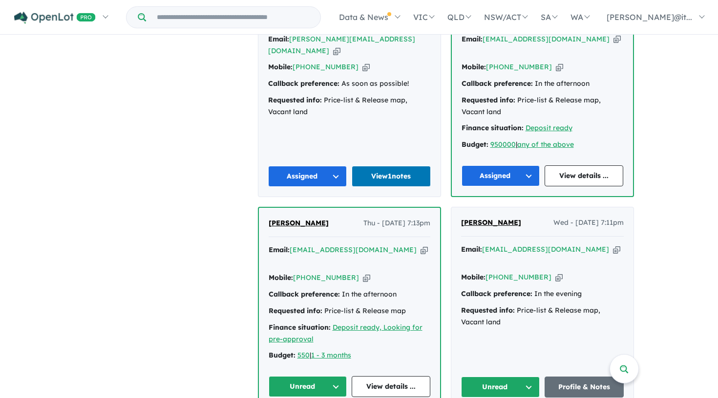
click at [292, 376] on button "Unread" at bounding box center [307, 386] width 79 height 21
click at [500, 377] on button "Unread" at bounding box center [500, 387] width 79 height 21
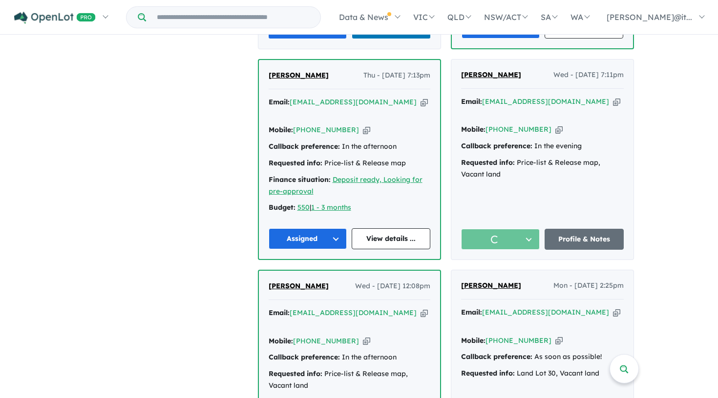
scroll to position [1933, 0]
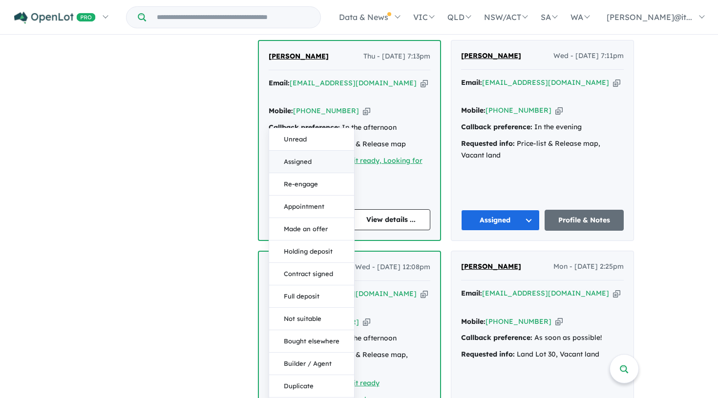
click at [305, 151] on button "Assigned" at bounding box center [311, 162] width 85 height 22
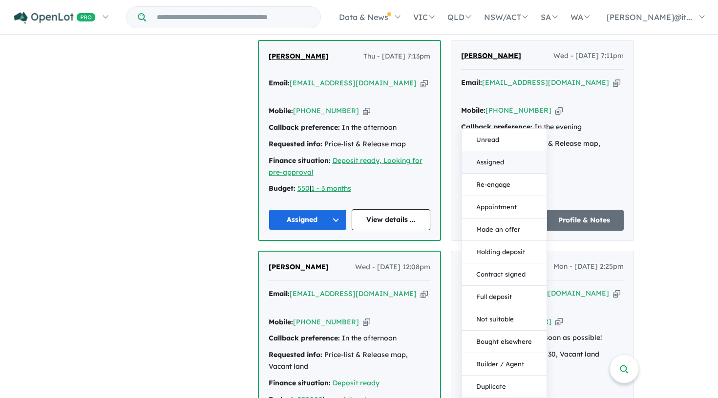
click at [496, 151] on button "Assigned" at bounding box center [503, 162] width 85 height 22
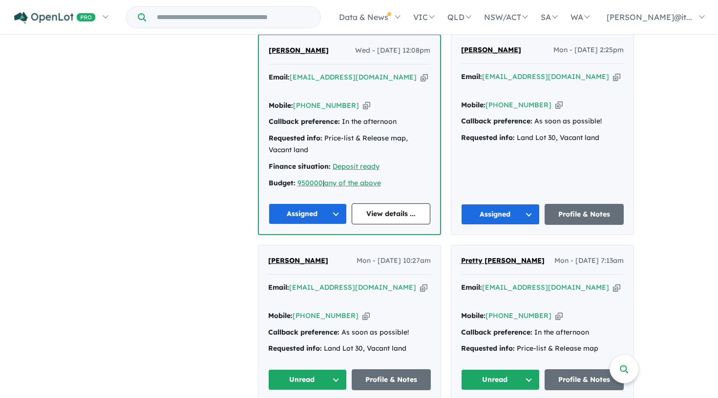
scroll to position [2169, 0]
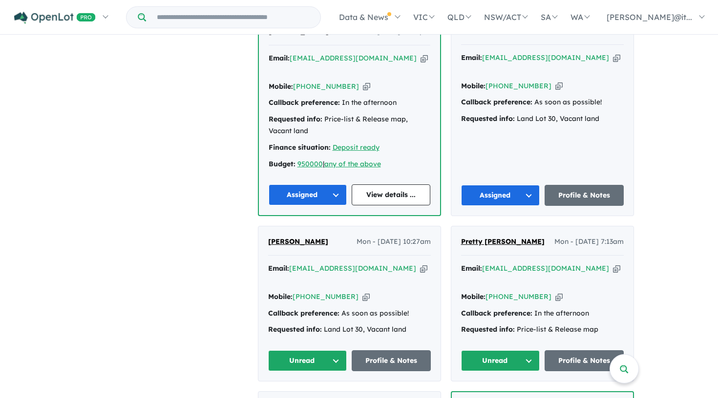
click at [310, 350] on button "Unread" at bounding box center [307, 360] width 79 height 21
click at [498, 350] on button "Unread" at bounding box center [500, 360] width 79 height 21
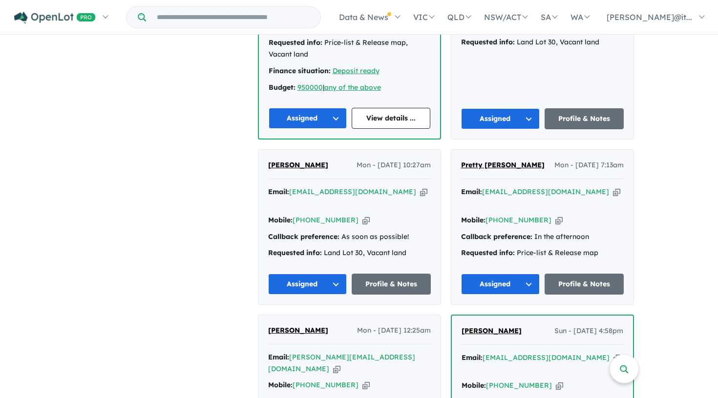
scroll to position [2316, 0]
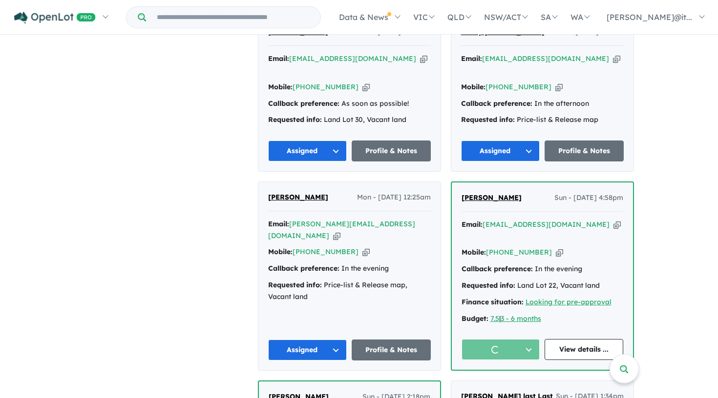
scroll to position [2484, 0]
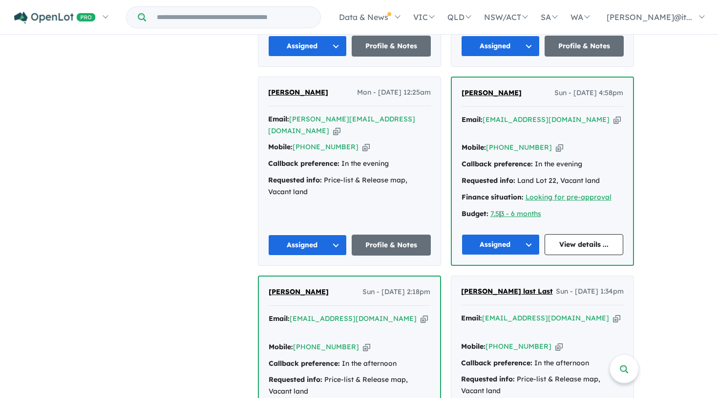
click at [555, 342] on icon "button" at bounding box center [558, 347] width 7 height 10
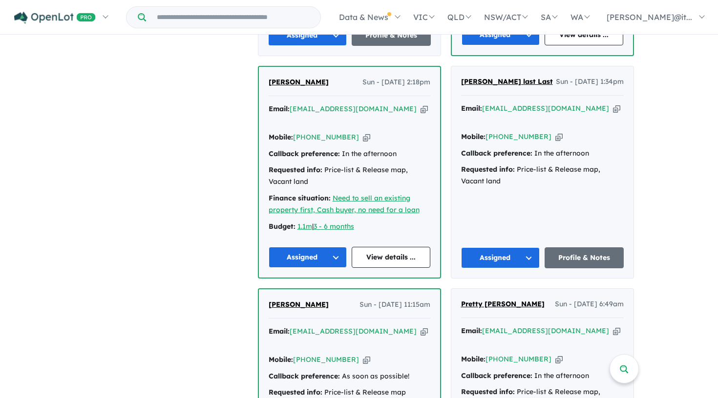
scroll to position [2709, 0]
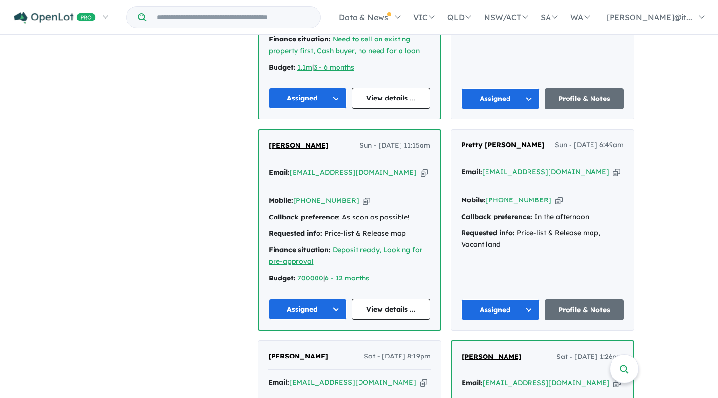
scroll to position [2875, 0]
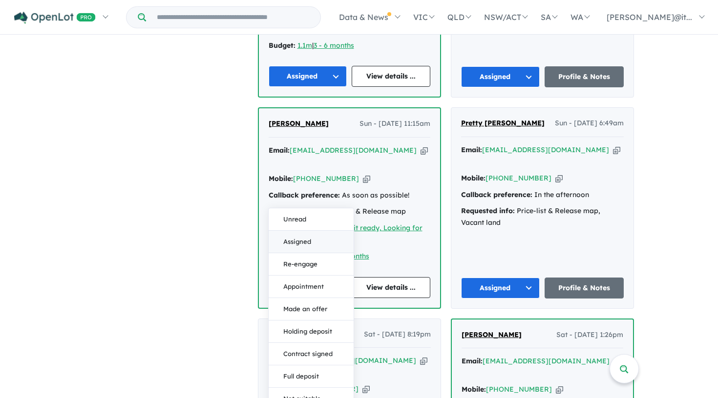
click at [320, 231] on button "Assigned" at bounding box center [310, 242] width 85 height 22
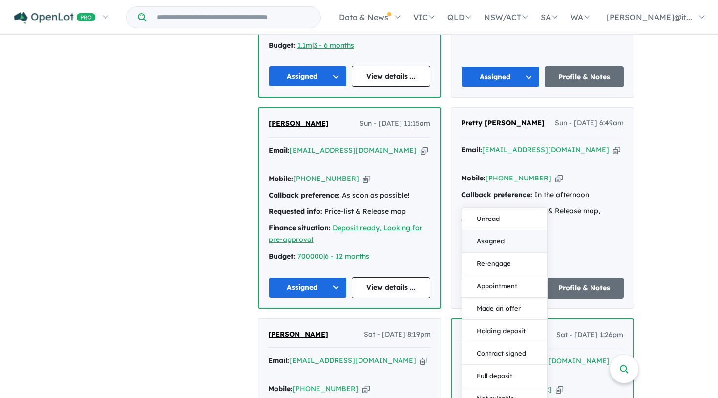
click at [507, 230] on button "Assigned" at bounding box center [504, 241] width 85 height 22
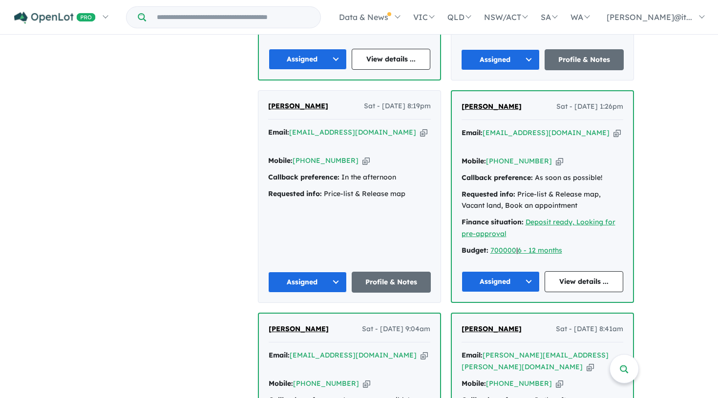
scroll to position [3126, 0]
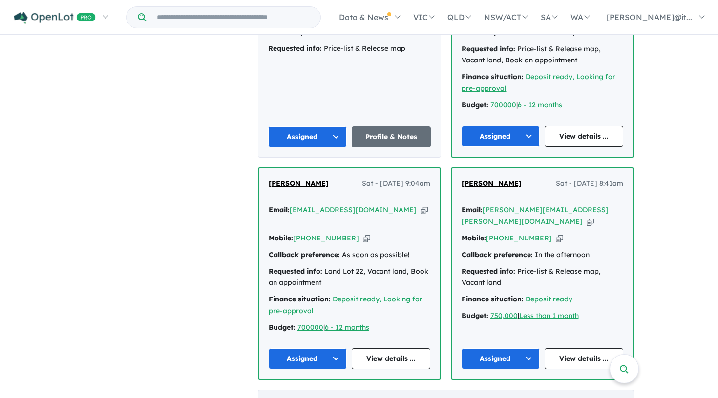
click at [491, 390] on div "[DATE] - 41 Enquir ies ( 8 unread)" at bounding box center [446, 403] width 376 height 27
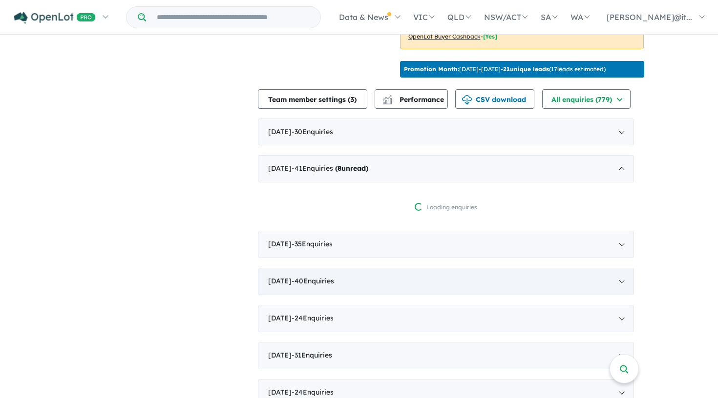
scroll to position [308, 0]
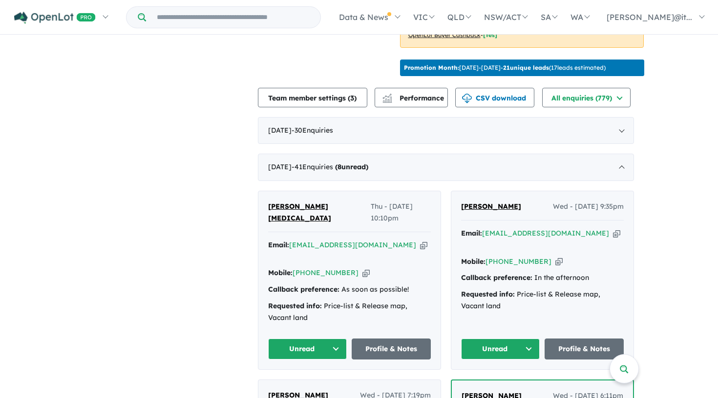
click at [287, 339] on button "Unread" at bounding box center [307, 349] width 79 height 21
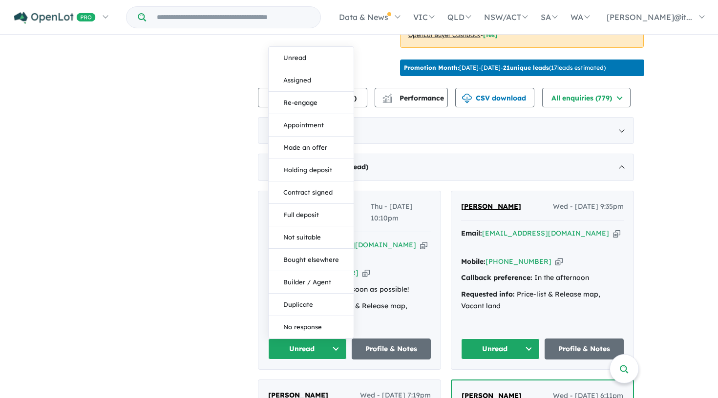
click at [295, 69] on button "Assigned" at bounding box center [310, 80] width 85 height 22
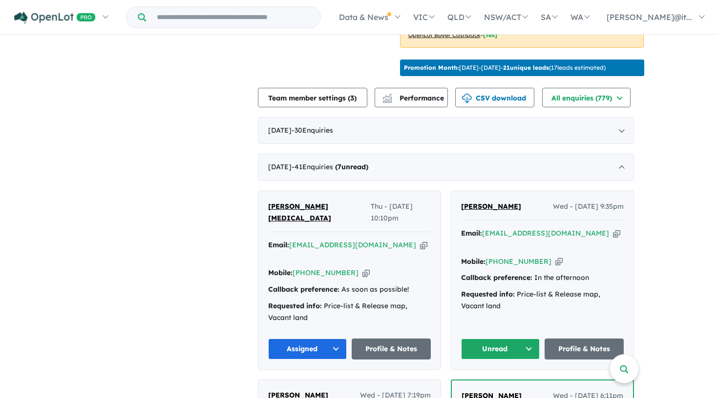
click at [497, 339] on button "Unread" at bounding box center [500, 349] width 79 height 21
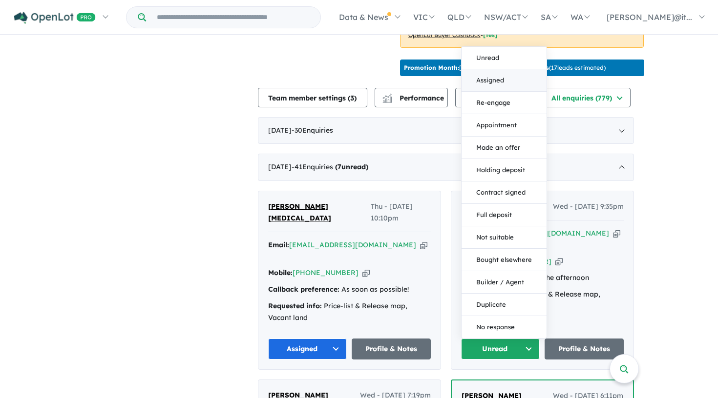
click at [500, 69] on button "Assigned" at bounding box center [503, 80] width 85 height 22
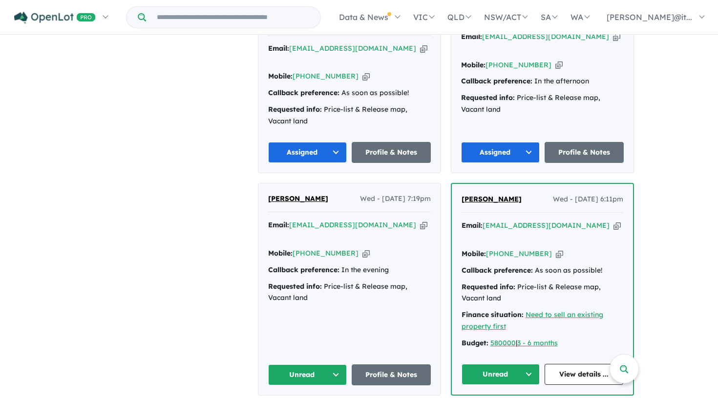
scroll to position [573, 0]
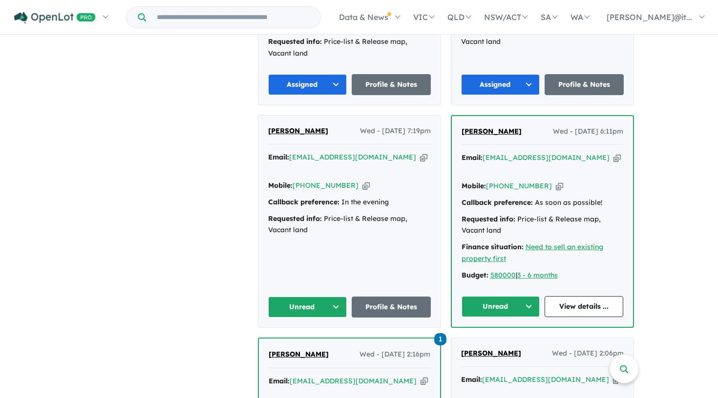
click at [314, 272] on div "[PERSON_NAME] Wed - [DATE] 7:19pm Email: [EMAIL_ADDRESS][DOMAIN_NAME] Copied! M…" at bounding box center [349, 222] width 182 height 212
click at [316, 297] on button "Unread" at bounding box center [307, 307] width 79 height 21
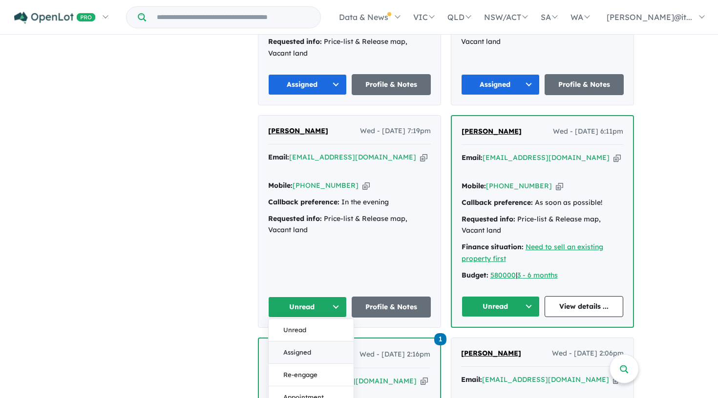
click at [308, 342] on button "Assigned" at bounding box center [310, 353] width 85 height 22
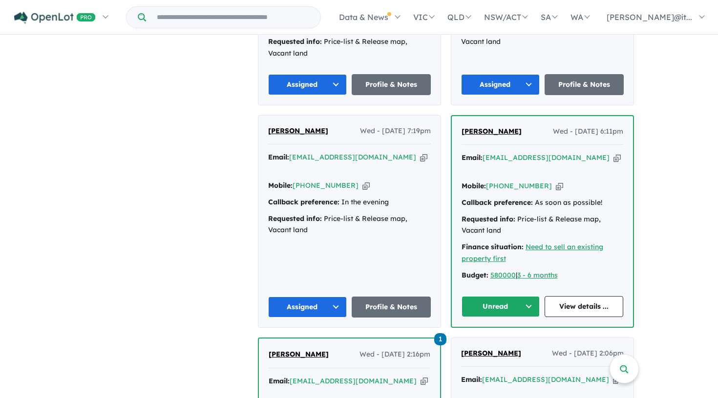
click at [519, 296] on button "Unread" at bounding box center [500, 306] width 79 height 21
click at [492, 341] on button "Assigned" at bounding box center [504, 352] width 85 height 22
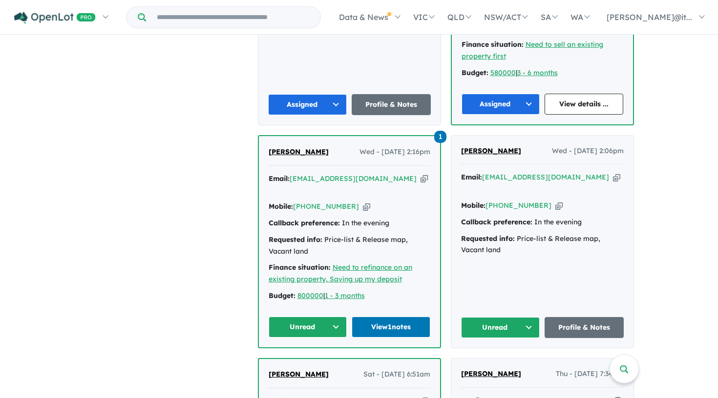
scroll to position [798, 0]
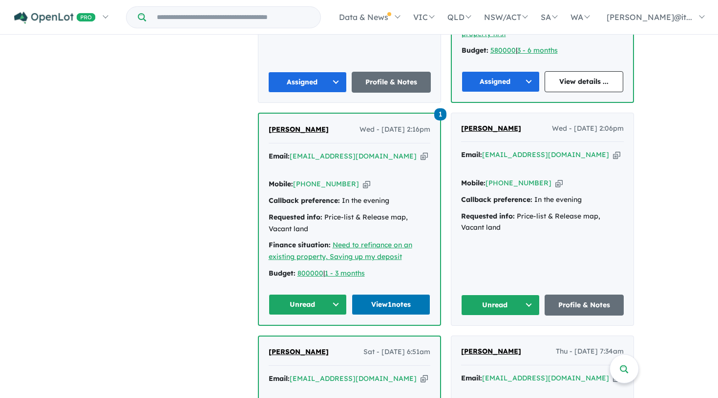
click at [328, 294] on button "Unread" at bounding box center [307, 304] width 79 height 21
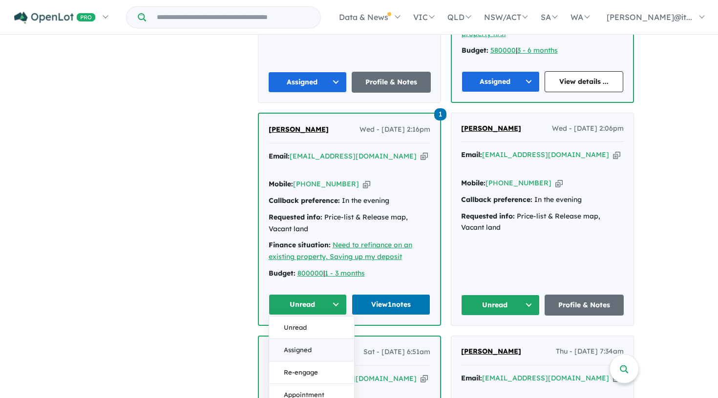
click at [322, 339] on button "Assigned" at bounding box center [311, 350] width 85 height 22
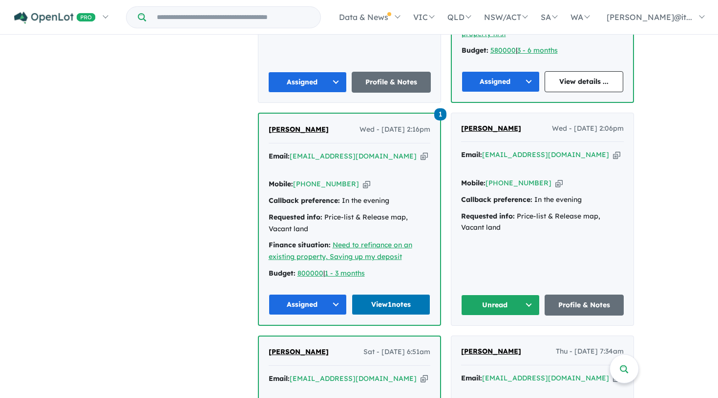
click at [521, 295] on button "Unread" at bounding box center [500, 305] width 79 height 21
click at [499, 340] on button "Assigned" at bounding box center [503, 351] width 85 height 22
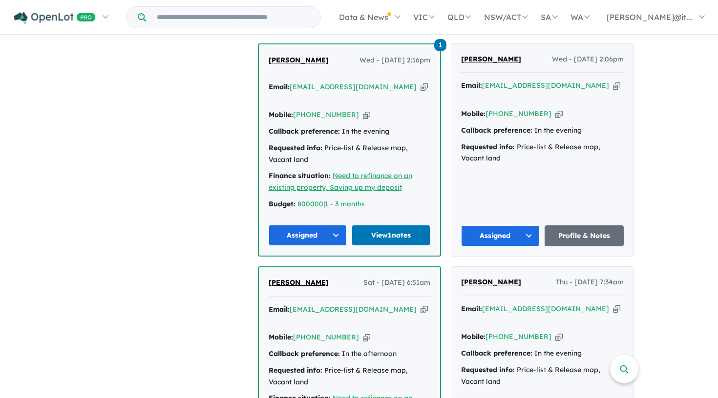
scroll to position [996, 0]
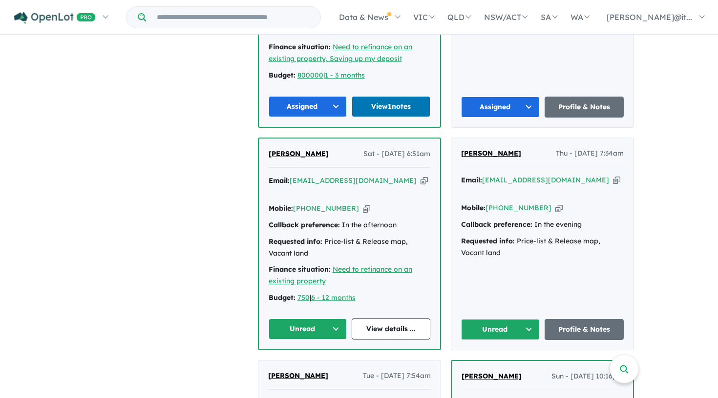
click at [328, 319] on button "Unread" at bounding box center [307, 329] width 79 height 21
click at [316, 364] on button "Assigned" at bounding box center [311, 375] width 85 height 22
click at [489, 319] on button "Unread" at bounding box center [500, 329] width 79 height 21
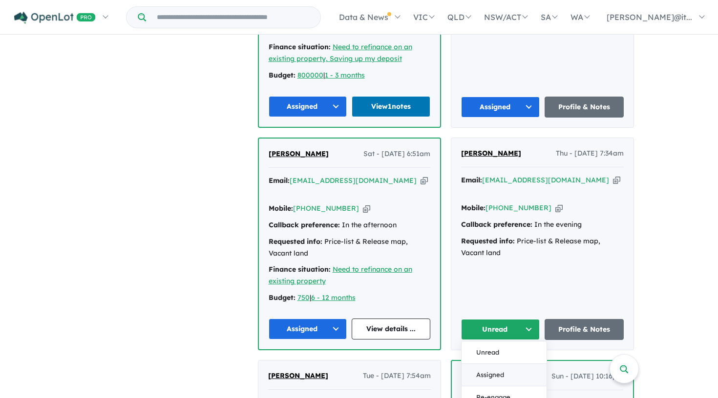
click at [492, 364] on button "Assigned" at bounding box center [503, 375] width 85 height 22
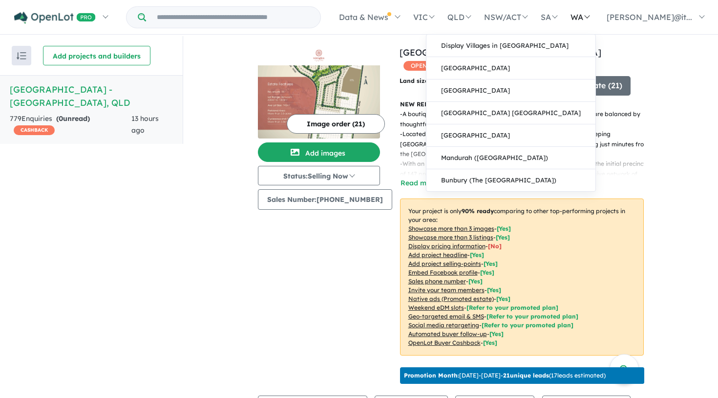
scroll to position [0, 0]
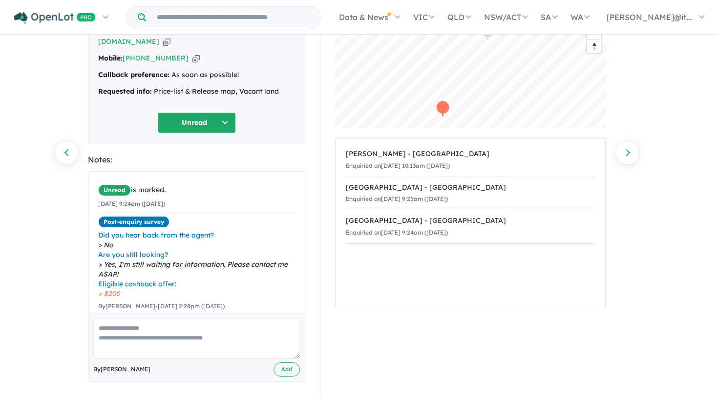
scroll to position [79, 0]
click at [182, 324] on textarea at bounding box center [196, 339] width 206 height 41
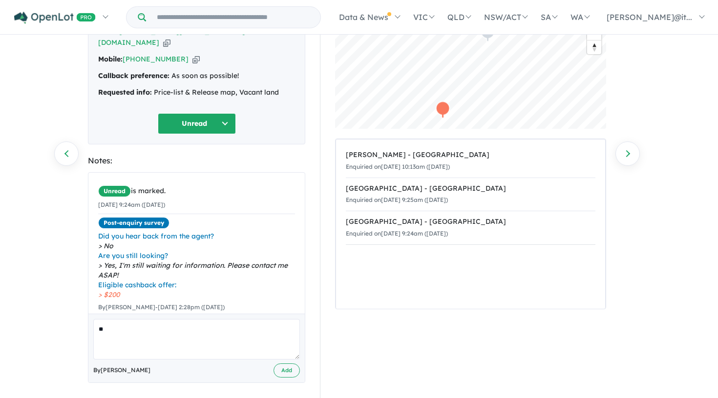
type textarea "*"
type textarea "**********"
click at [279, 364] on button "Add" at bounding box center [286, 371] width 26 height 14
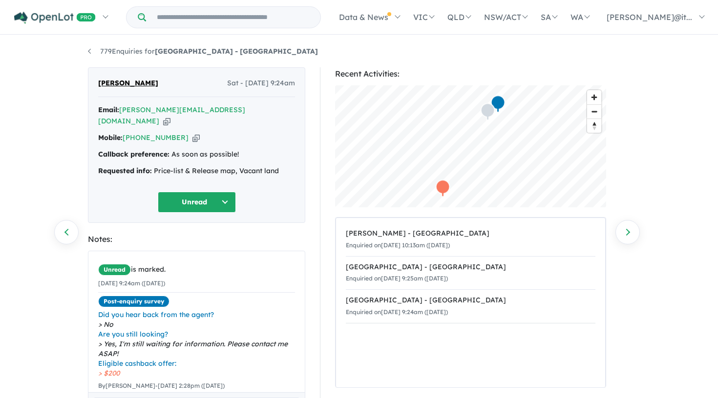
scroll to position [0, 0]
